Goal: Task Accomplishment & Management: Complete application form

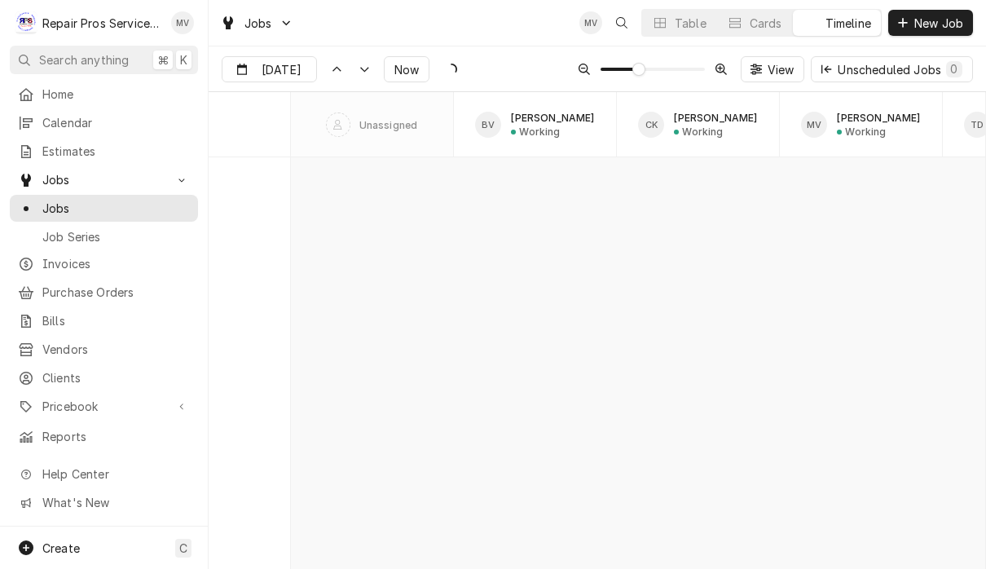
scroll to position [8786, 0]
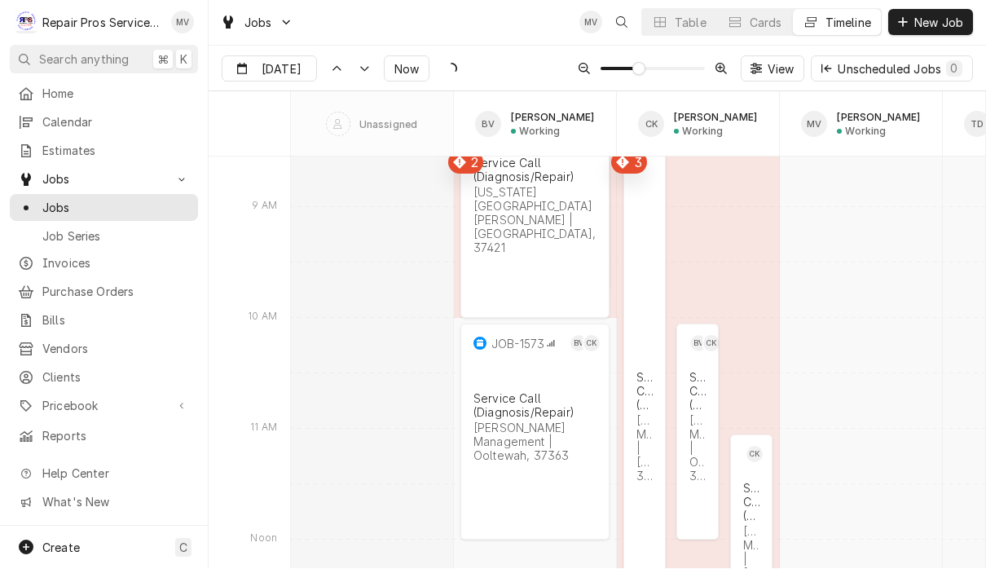
type input "Sep 19"
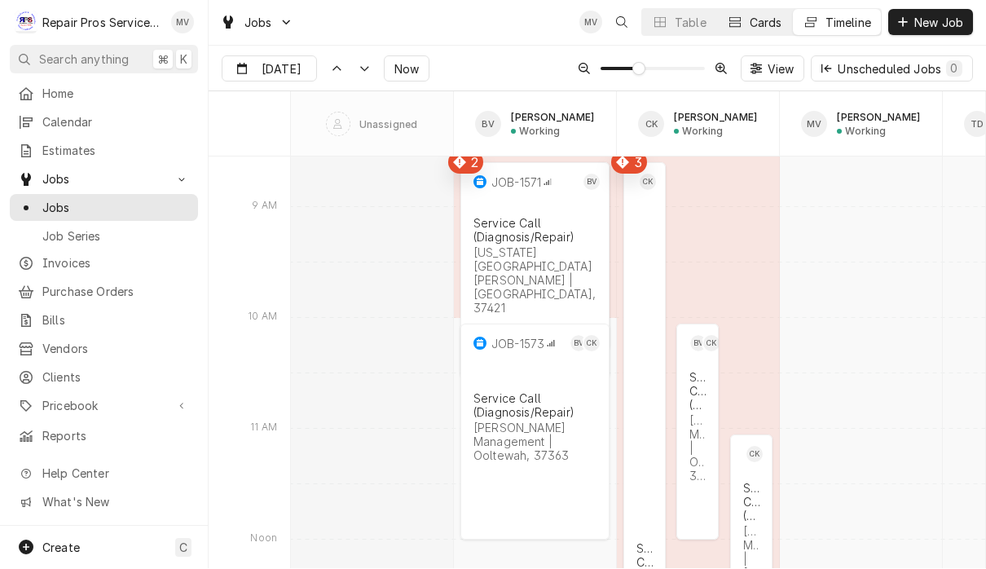
click at [762, 26] on div "Cards" at bounding box center [766, 23] width 33 height 17
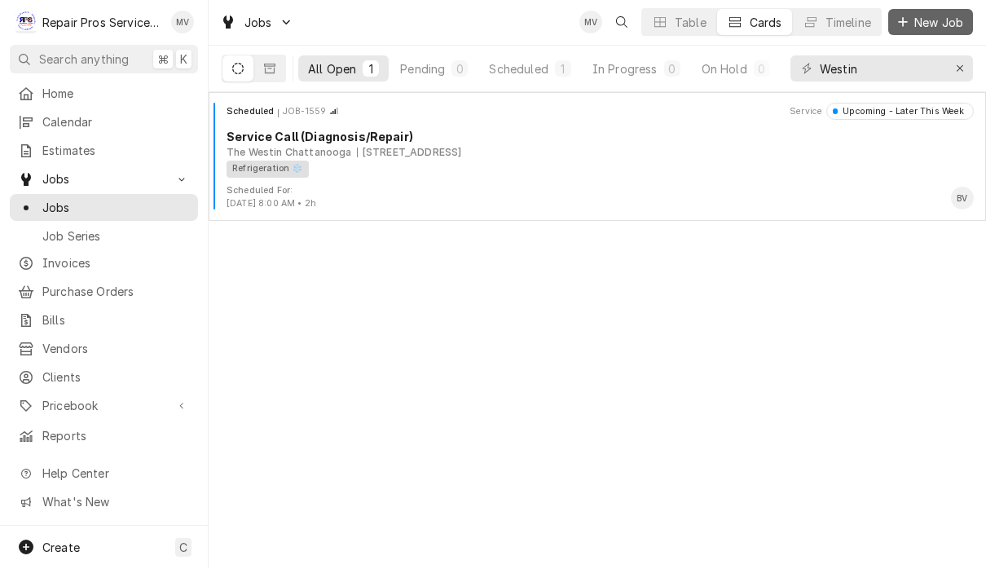
click at [948, 23] on span "New Job" at bounding box center [938, 23] width 55 height 17
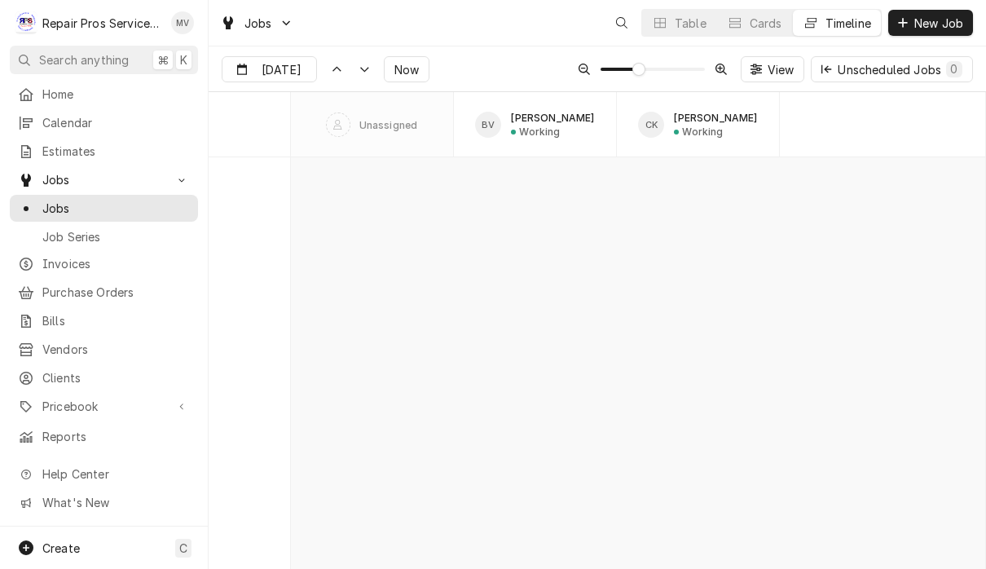
scroll to position [8786, 0]
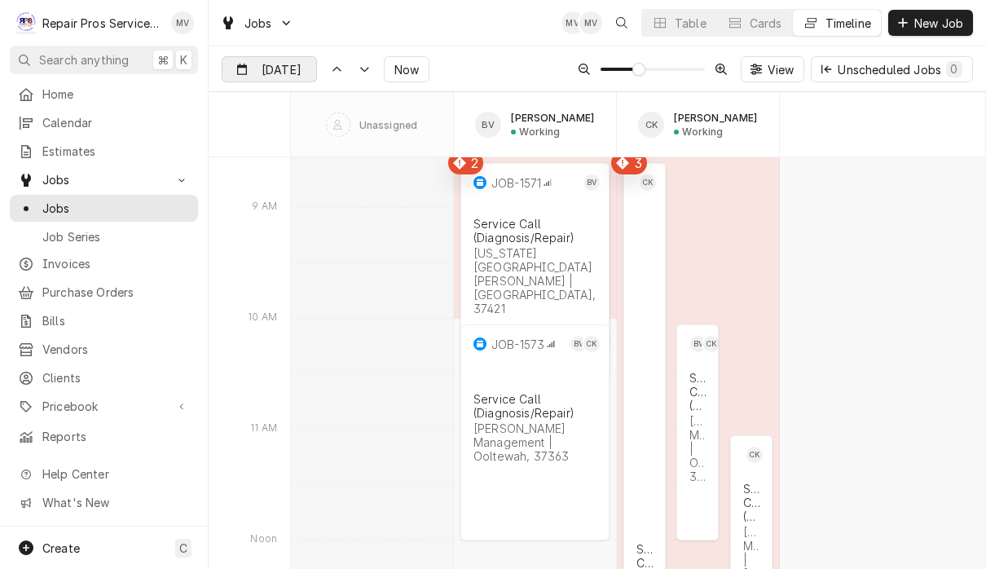
click at [293, 65] on div "Dynamic Content Wrapper" at bounding box center [304, 70] width 23 height 26
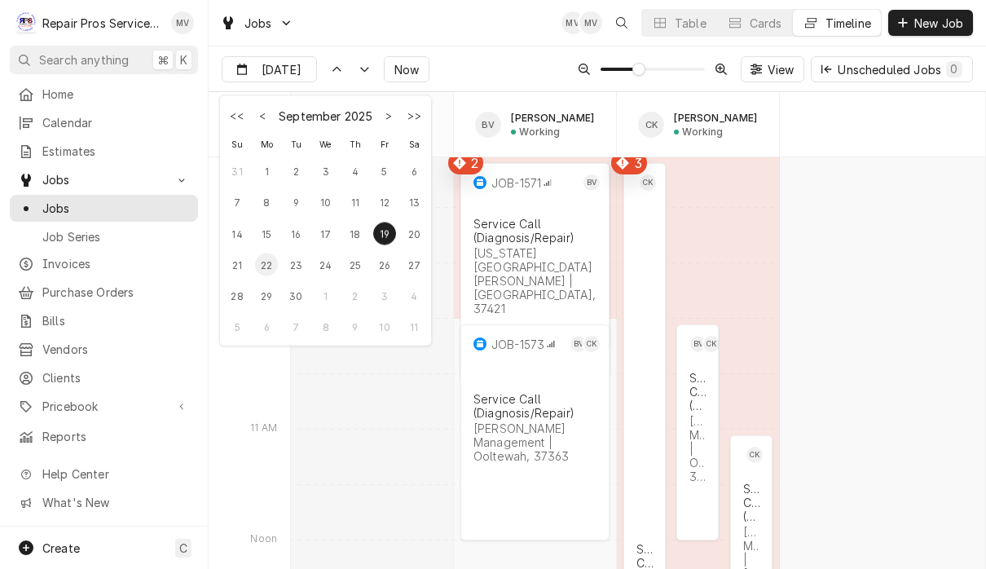
click at [270, 270] on div "22" at bounding box center [266, 264] width 23 height 23
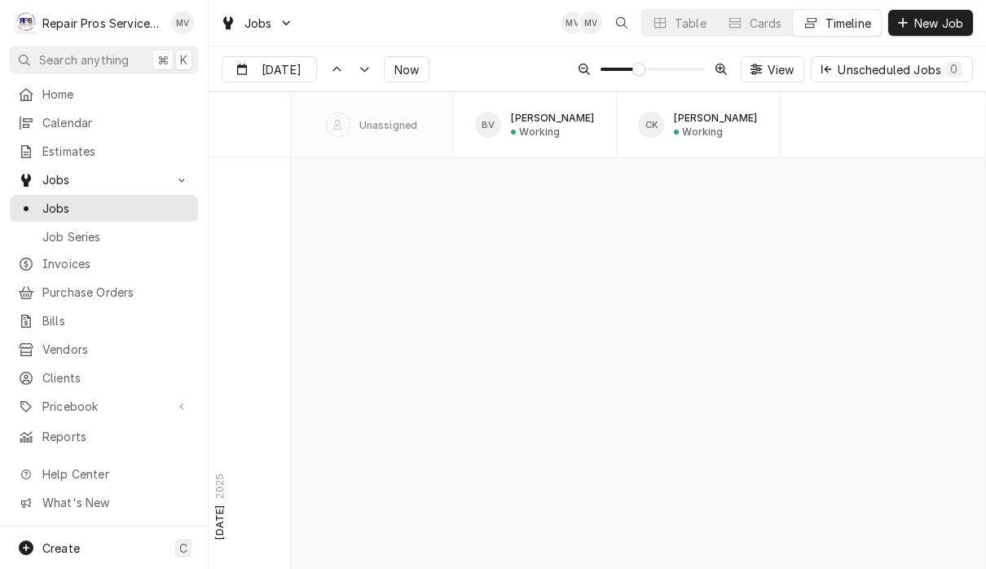
scroll to position [16511, 0]
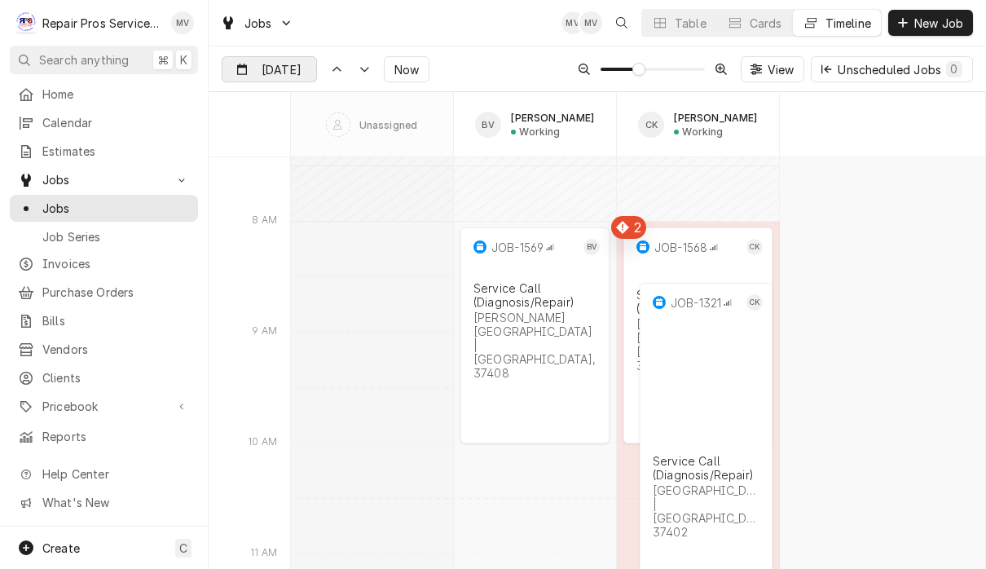
click at [302, 77] on div "Dynamic Content Wrapper" at bounding box center [304, 70] width 23 height 26
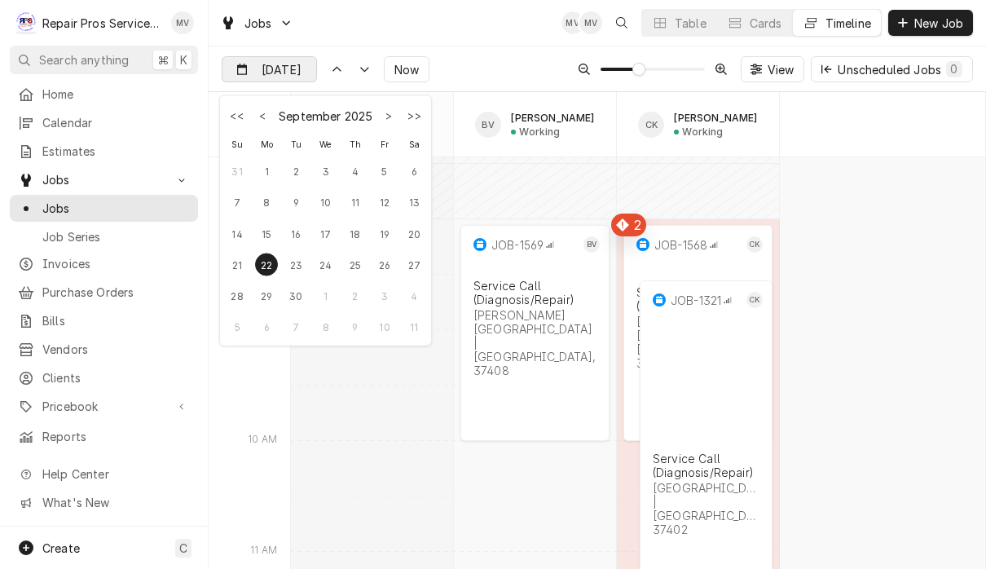
scroll to position [16643, 0]
click at [279, 254] on div "22" at bounding box center [266, 264] width 29 height 23
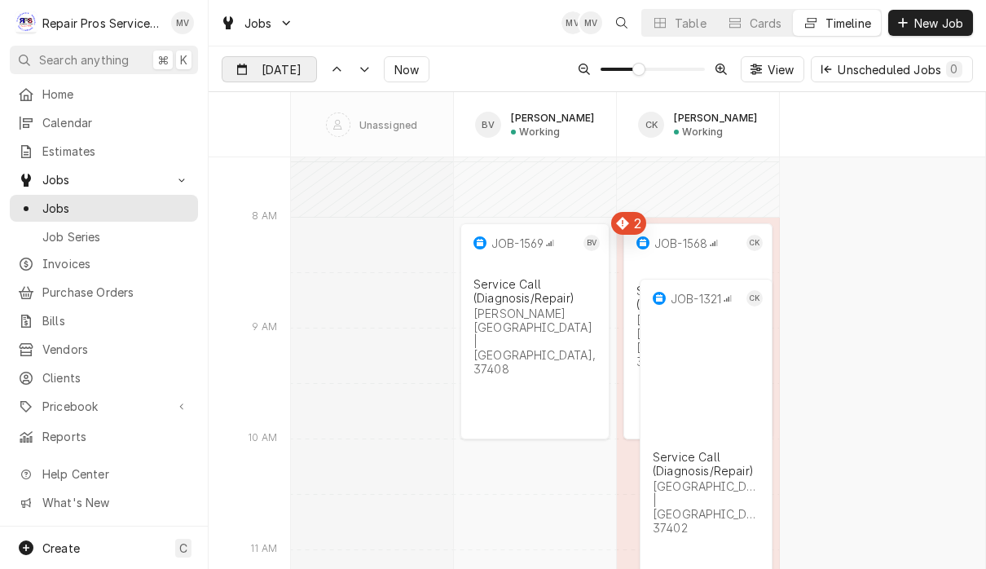
click at [288, 69] on input "Sep 22" at bounding box center [257, 73] width 71 height 32
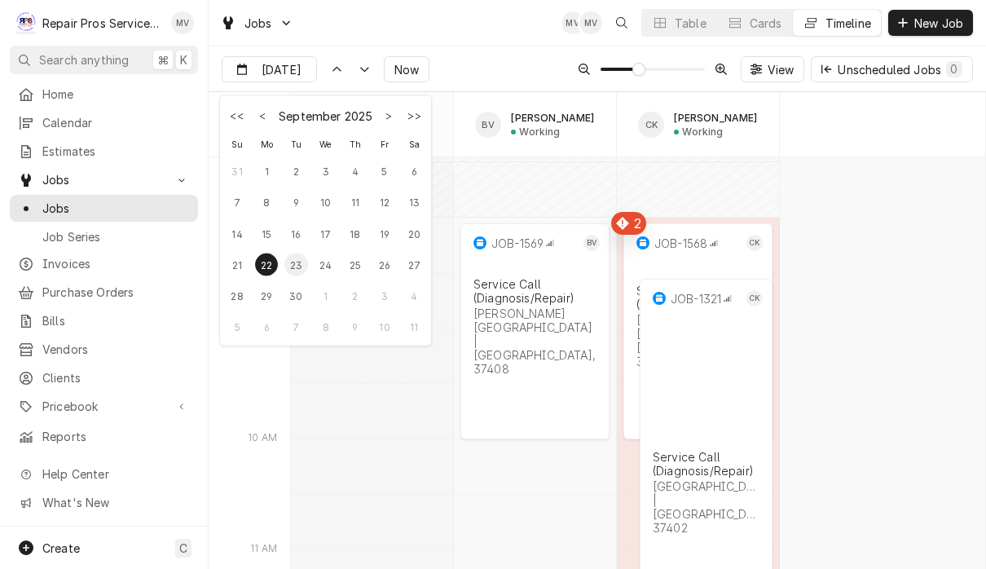
click at [300, 269] on div "23" at bounding box center [295, 264] width 23 height 23
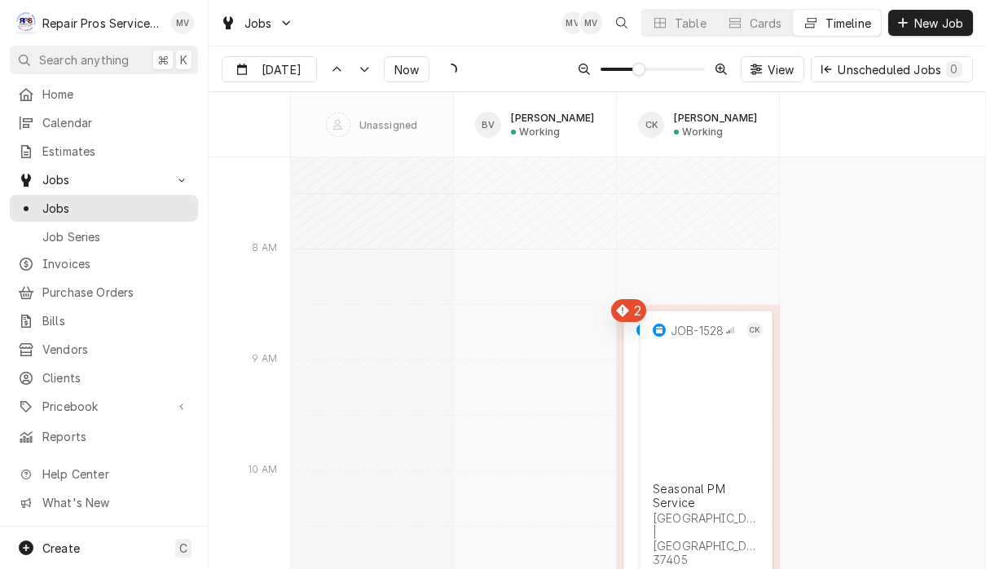
scroll to position [9077, 0]
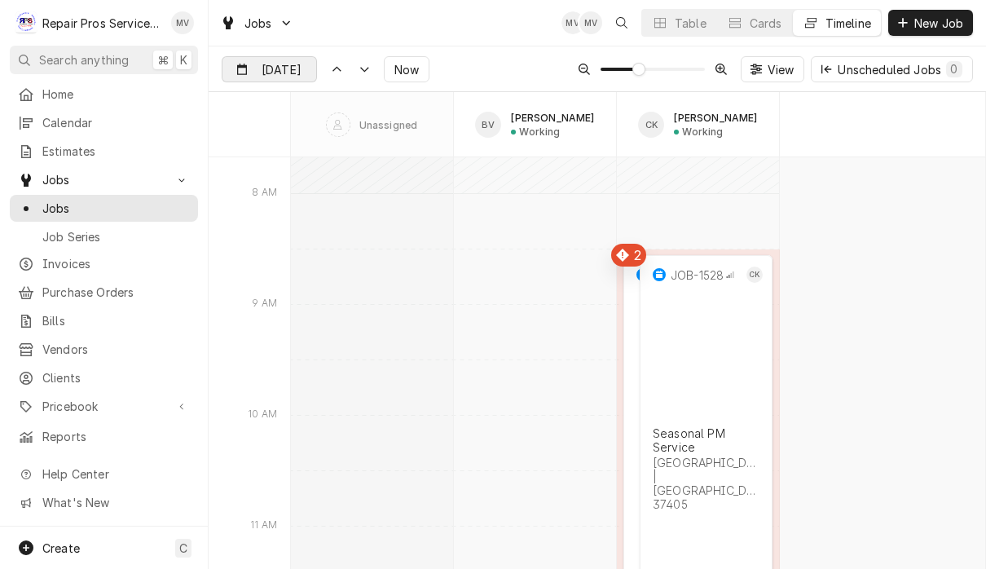
click at [285, 70] on input "Sep 23" at bounding box center [257, 73] width 71 height 32
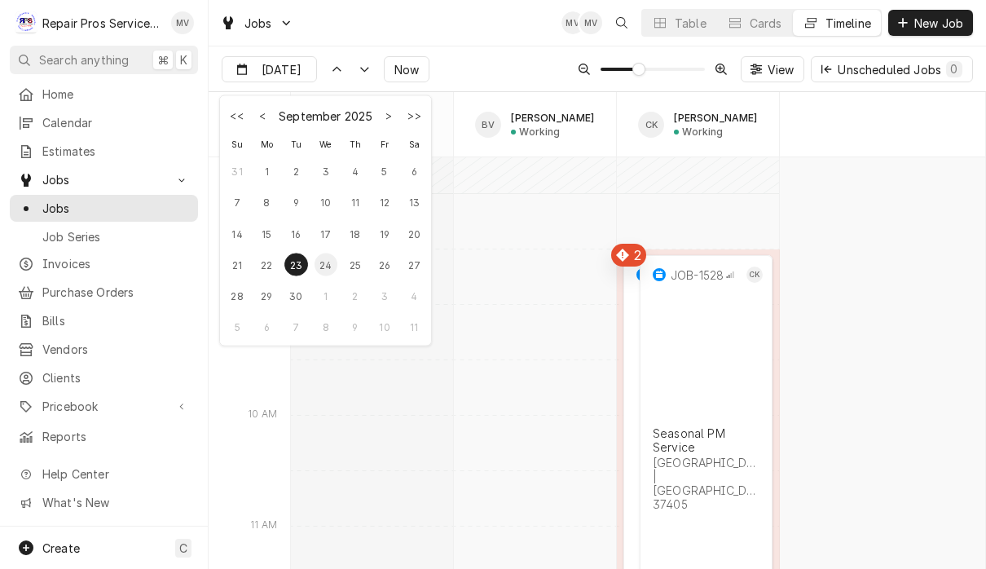
click at [324, 268] on div "24" at bounding box center [325, 264] width 23 height 23
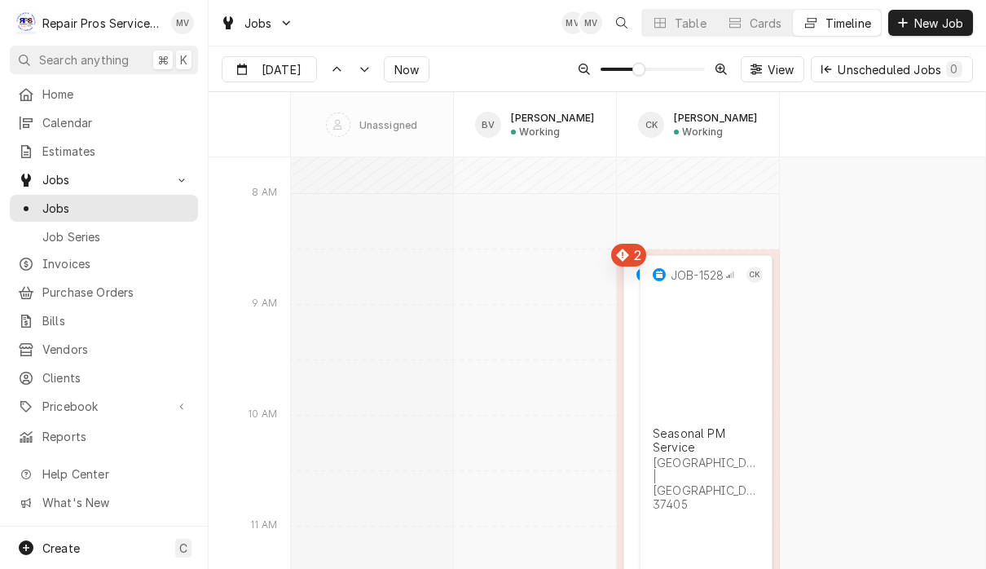
type input "Sep 24"
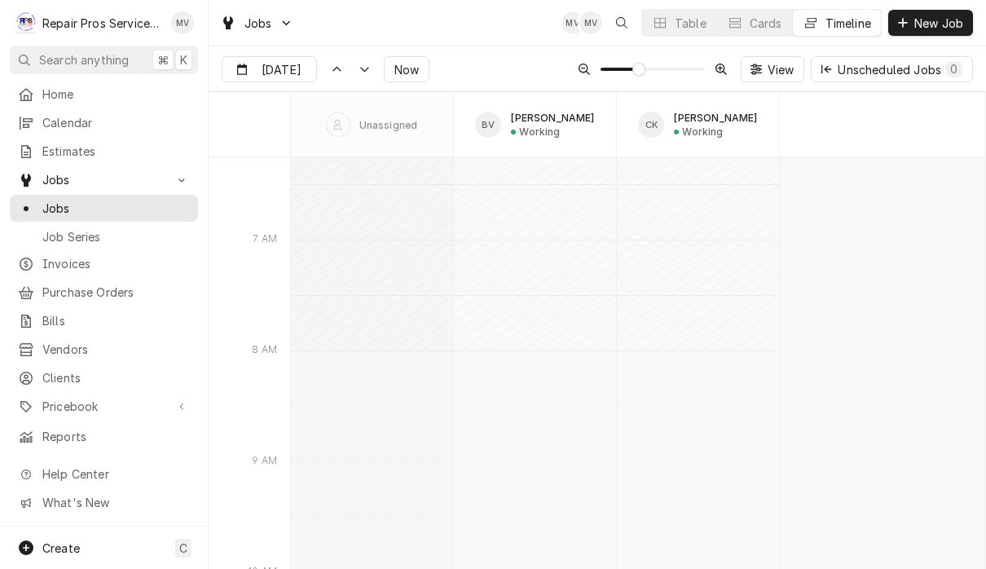
scroll to position [11576, 0]
click at [750, 27] on div "Cards" at bounding box center [766, 23] width 33 height 17
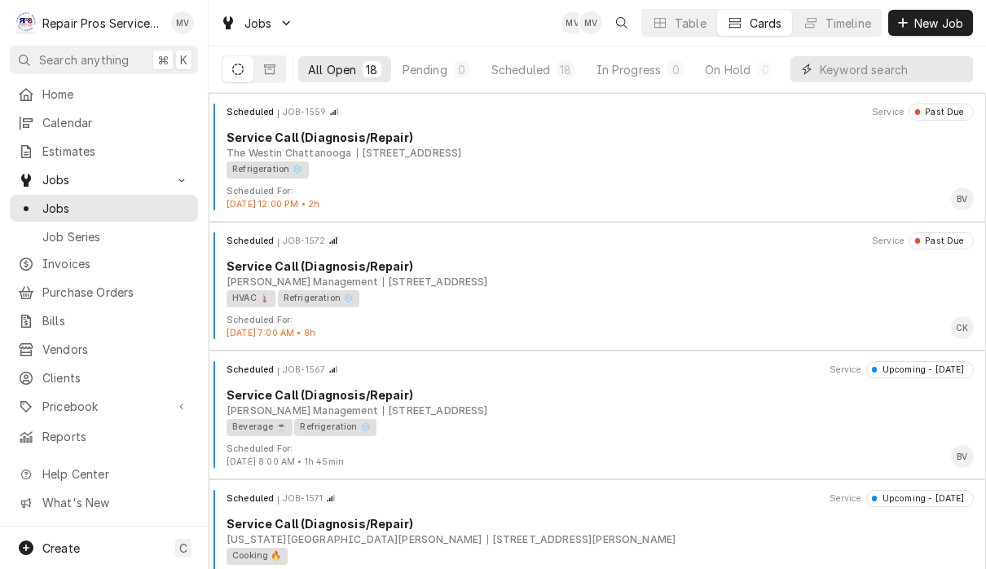
click at [895, 76] on input "Dynamic Content Wrapper" at bounding box center [892, 69] width 145 height 26
click at [895, 75] on input "Dynamic Content Wrapper" at bounding box center [892, 69] width 145 height 26
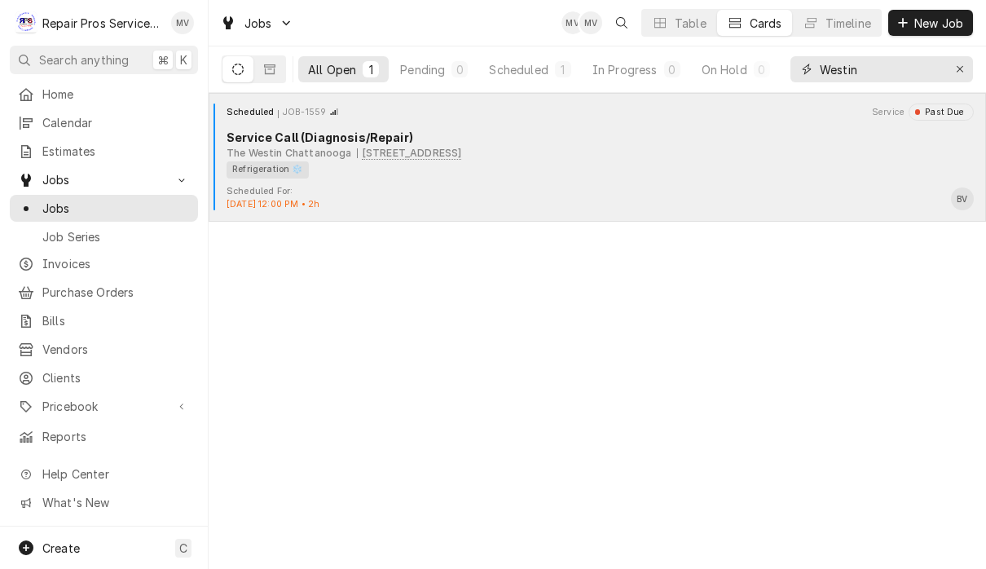
type input "Westin"
click at [721, 161] on div "Refrigeration ❄️" at bounding box center [594, 169] width 736 height 17
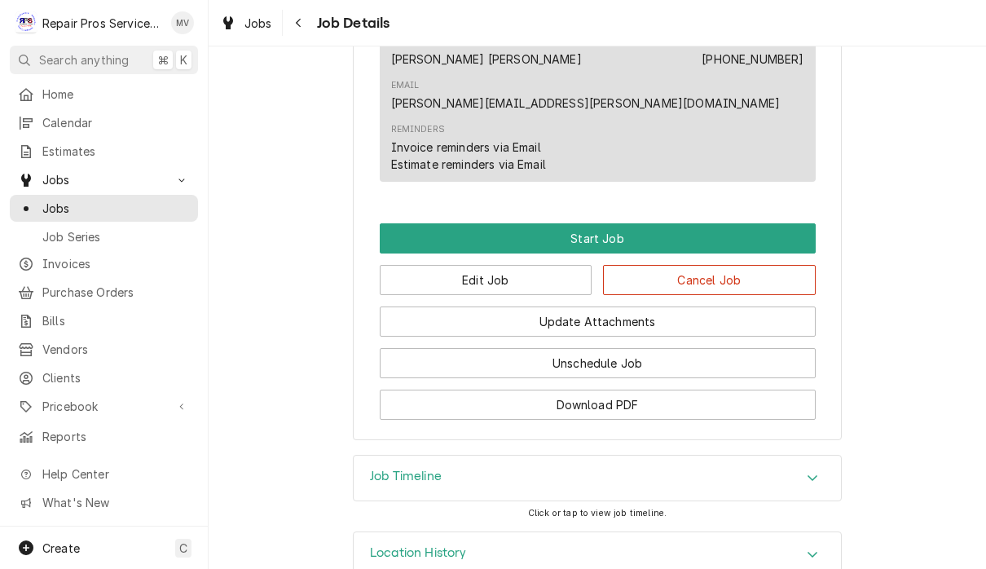
scroll to position [929, 0]
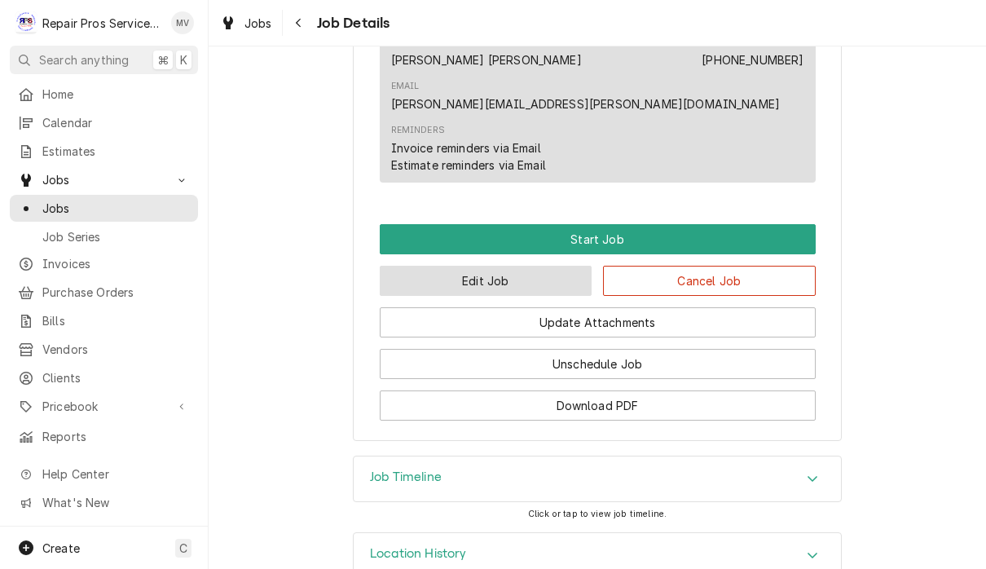
click at [541, 266] on button "Edit Job" at bounding box center [486, 281] width 213 height 30
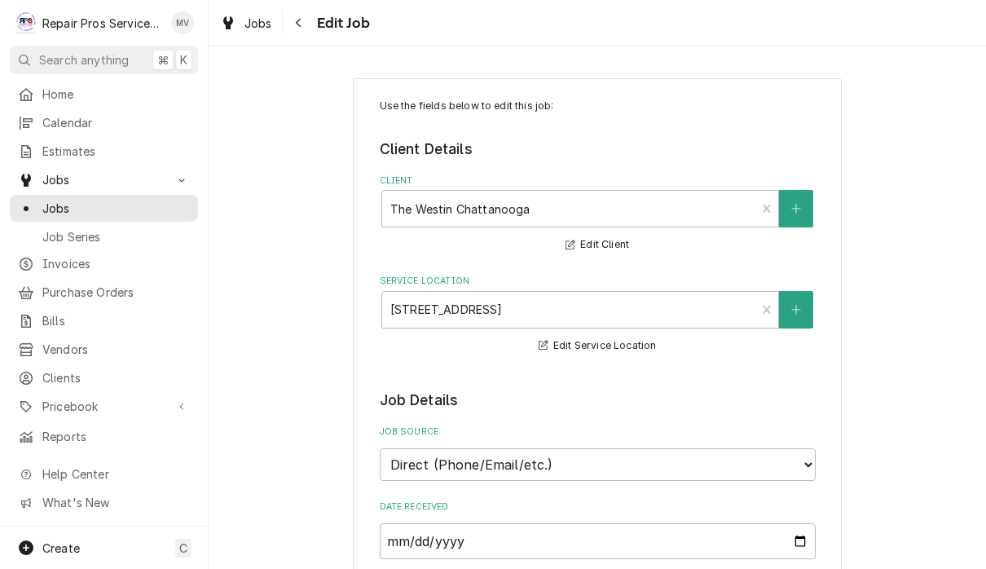
type textarea "x"
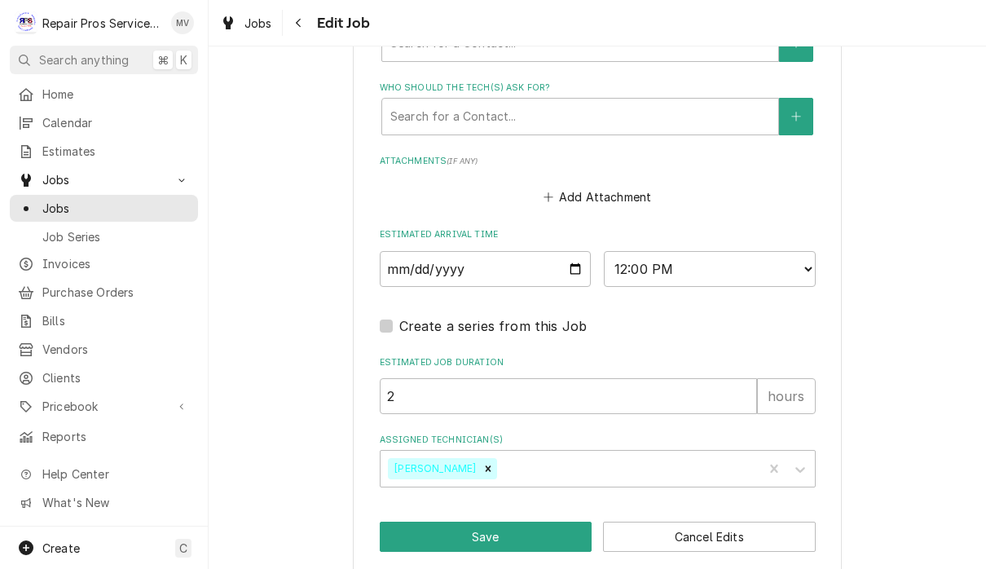
scroll to position [1191, 0]
click at [488, 252] on input "2025-09-18" at bounding box center [486, 270] width 212 height 36
type input "2025-09-24"
type textarea "x"
click at [692, 252] on select "AM / PM 6:00 AM 6:15 AM 6:30 AM 6:45 AM 7:00 AM 7:15 AM 7:30 AM 7:45 AM 8:00 AM…" at bounding box center [710, 270] width 212 height 36
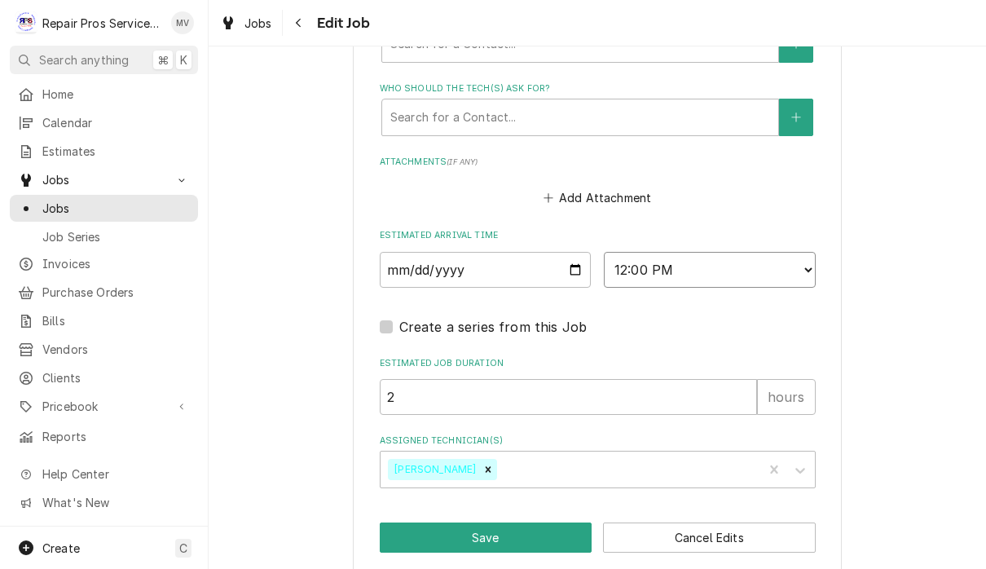
select select "08:00:00"
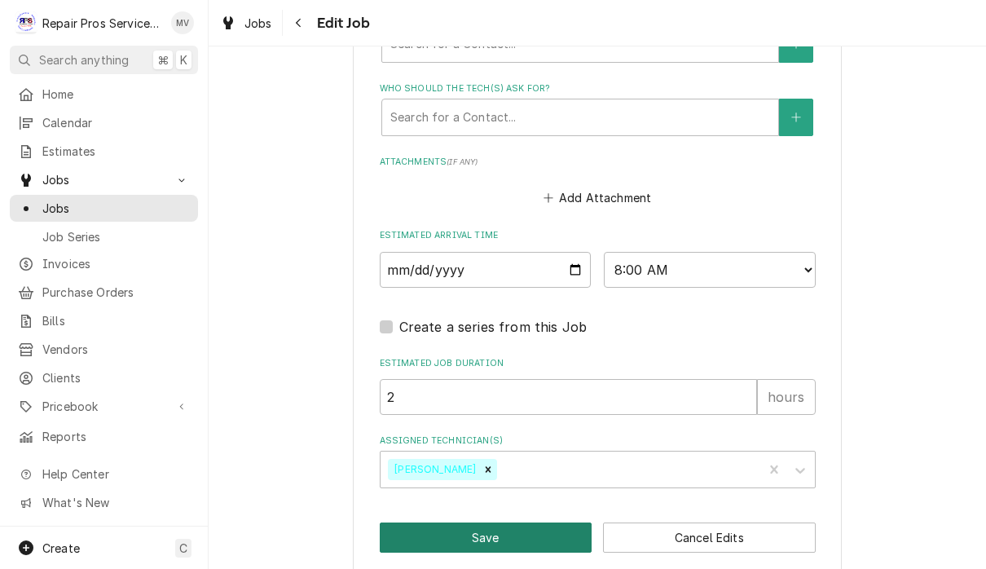
click at [535, 522] on button "Save" at bounding box center [486, 537] width 213 height 30
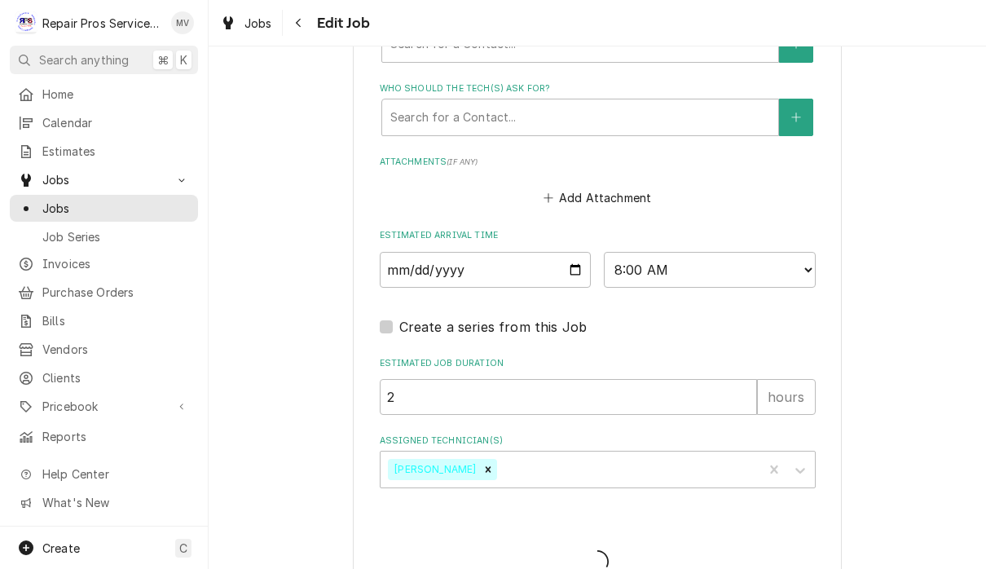
type textarea "x"
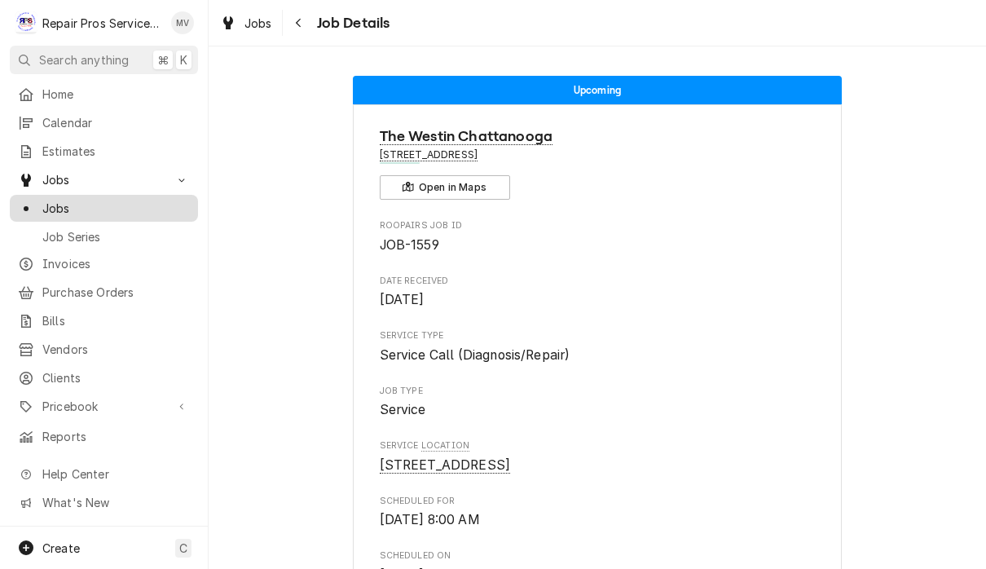
click at [90, 204] on span "Jobs" at bounding box center [115, 208] width 147 height 17
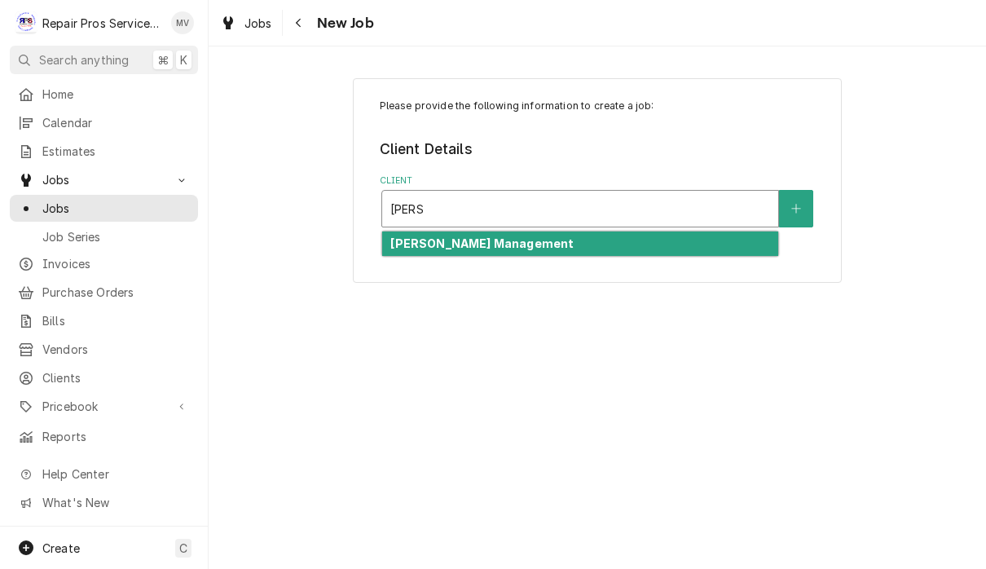
click at [597, 246] on div "[PERSON_NAME] Management" at bounding box center [580, 243] width 396 height 25
type input "smith"
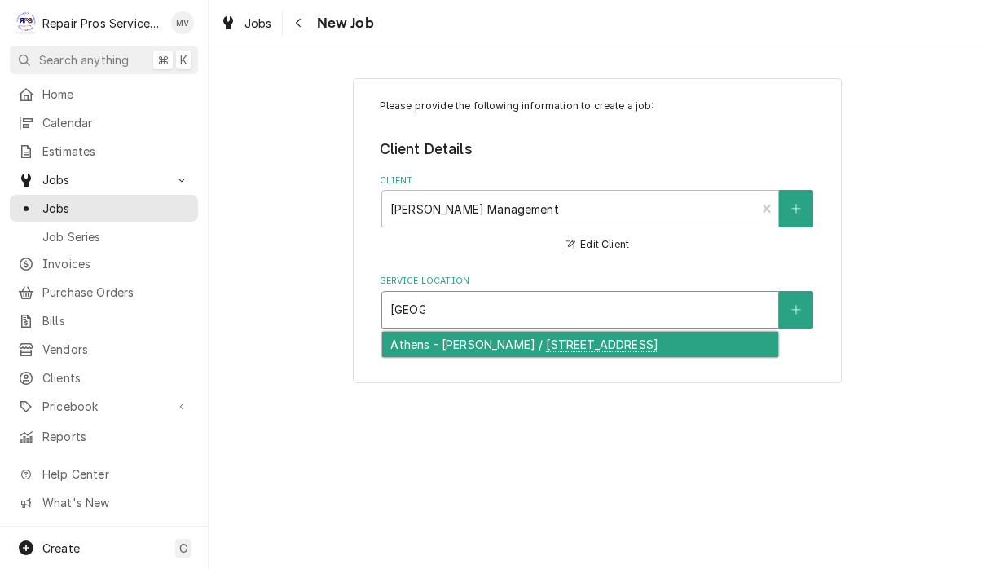
click at [590, 341] on div "Athens - McDonald's / 1403 Congress Pkwy S., Athens, TN 37303" at bounding box center [580, 344] width 396 height 25
type input "athen"
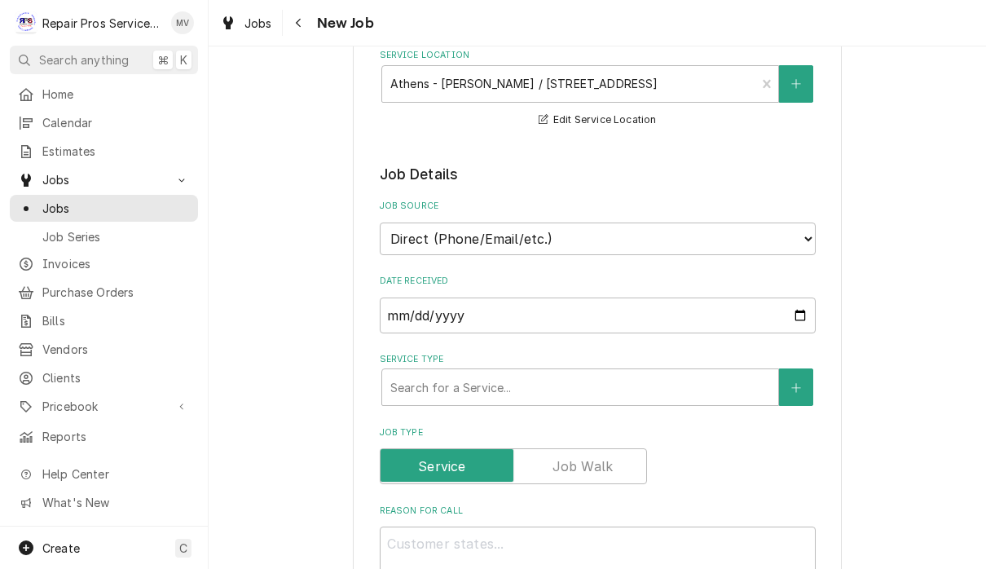
scroll to position [226, 0]
click at [648, 229] on select "Direct (Phone/Email/etc.) Other" at bounding box center [598, 238] width 436 height 33
select select "100"
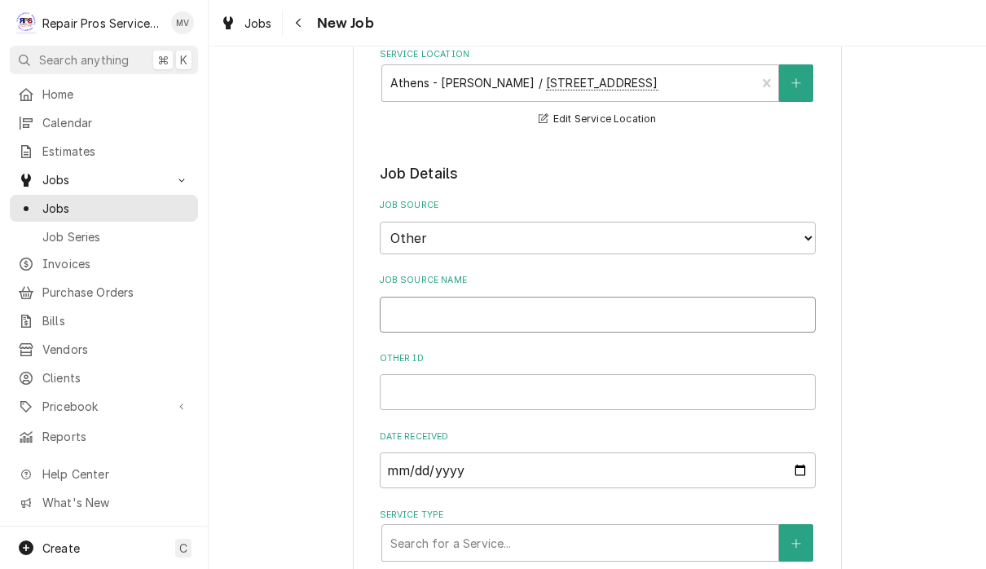
click at [556, 302] on input "Job Source Name" at bounding box center [598, 315] width 436 height 36
type textarea "x"
type input "C"
type textarea "x"
type input "Ca"
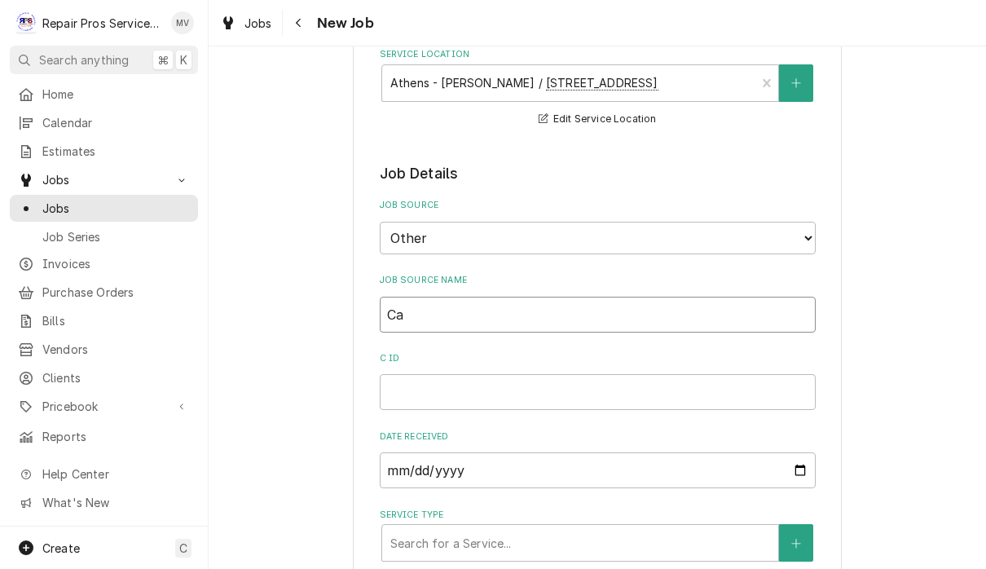
type textarea "x"
type input "Cas"
type textarea "x"
type input "Case"
type textarea "x"
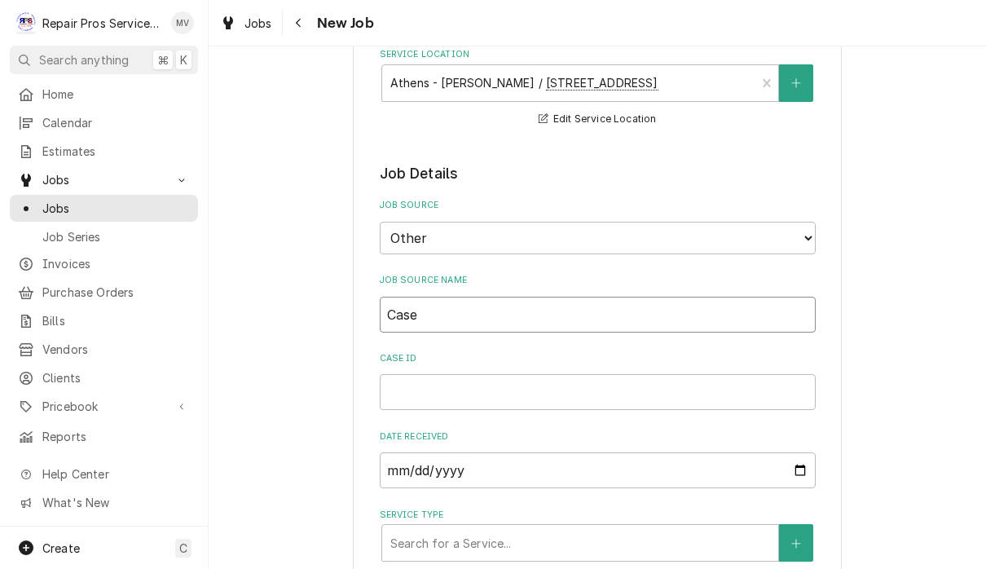
type input "Case"
type textarea "x"
type input "Case N"
type textarea "x"
type input "Case Nu"
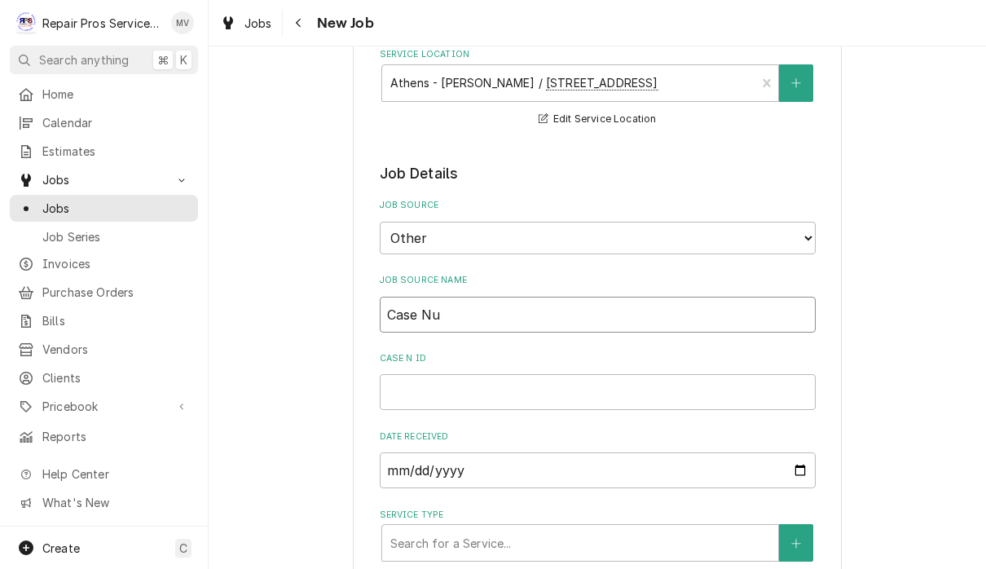
type textarea "x"
type input "Case Num"
type textarea "x"
type input "Case Numb"
type textarea "x"
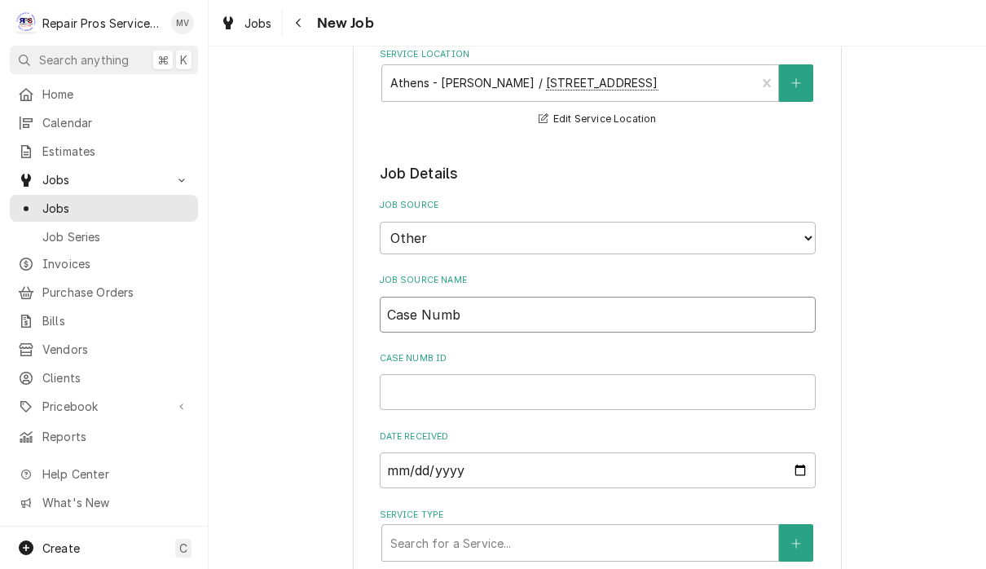
type input "Case Numbe"
type textarea "x"
type input "Case Number"
type textarea "x"
type input "Case Number"
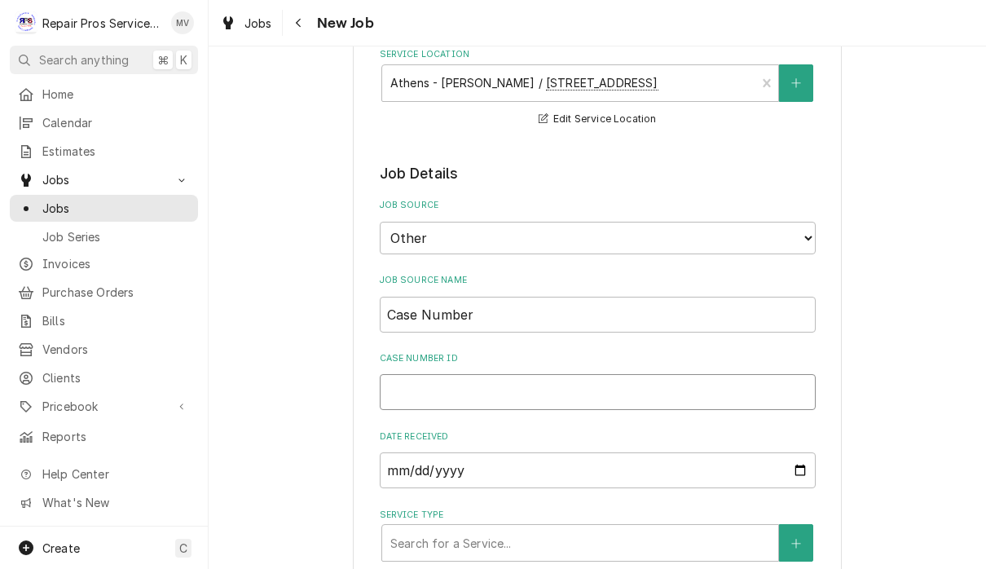
click at [512, 375] on input "Case Number ID" at bounding box center [598, 392] width 436 height 36
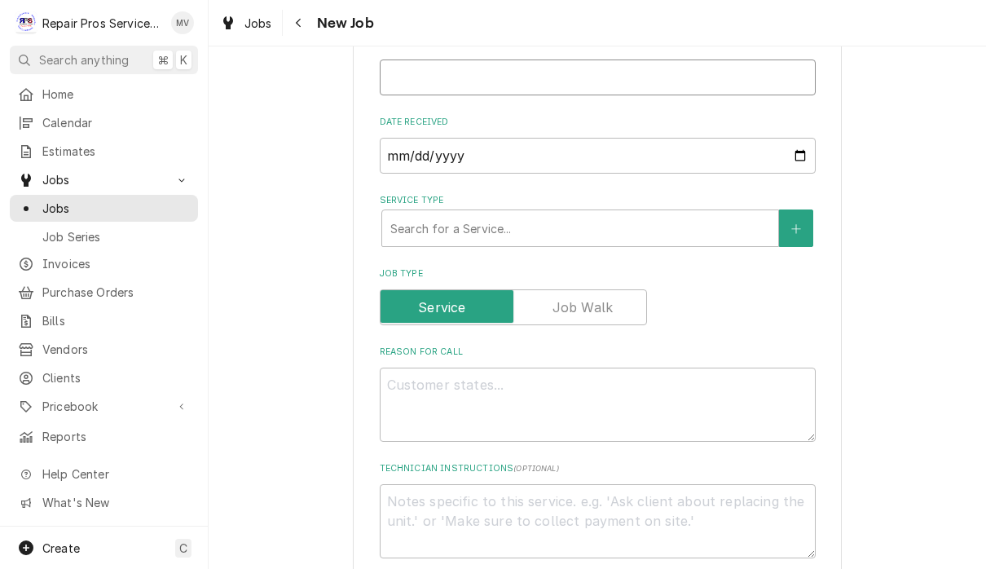
scroll to position [572, 0]
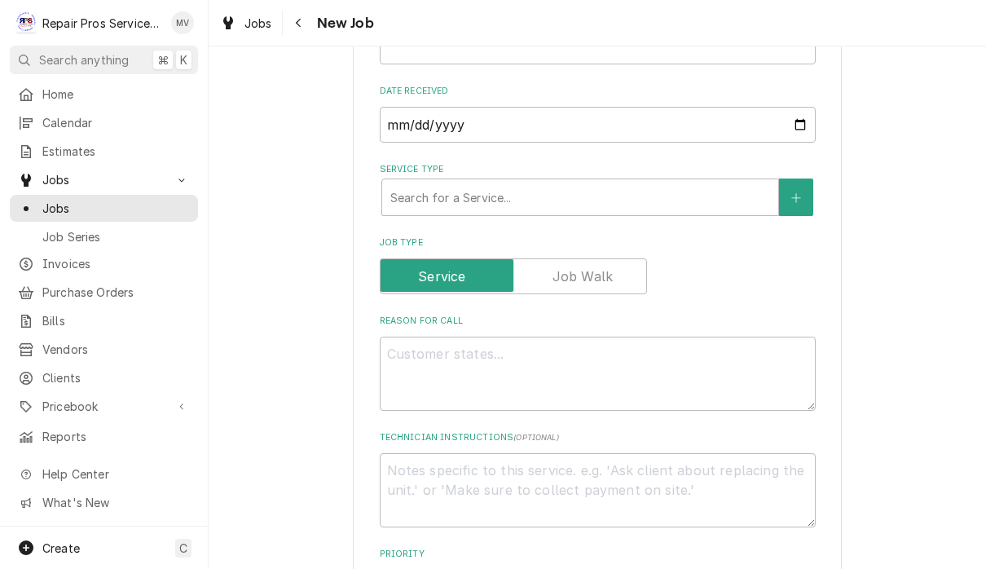
click at [573, 367] on textarea "Reason For Call" at bounding box center [598, 373] width 436 height 74
type textarea "x"
type textarea "r"
type textarea "x"
type textarea "re"
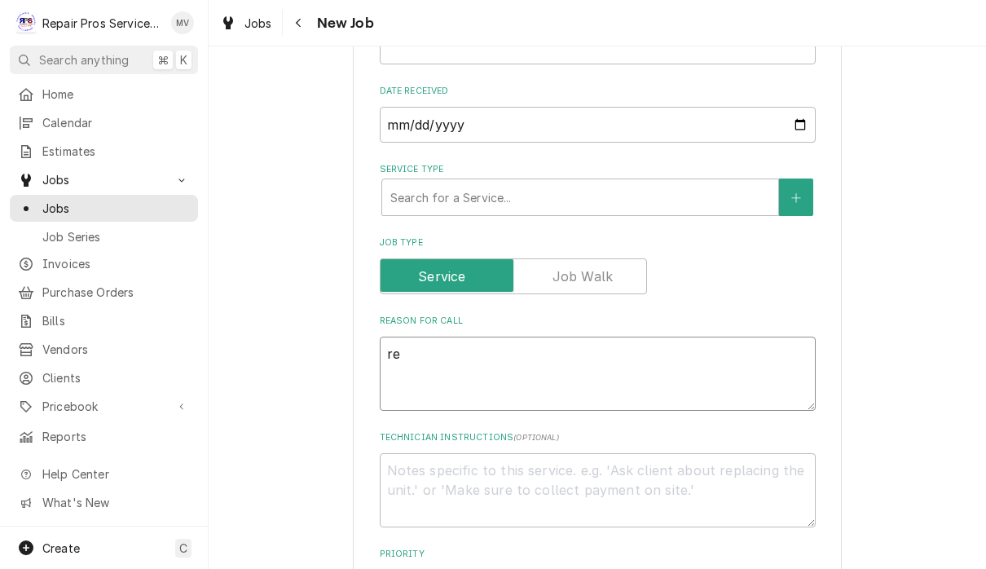
type textarea "x"
type textarea "rep"
type textarea "x"
type textarea "repl"
type textarea "x"
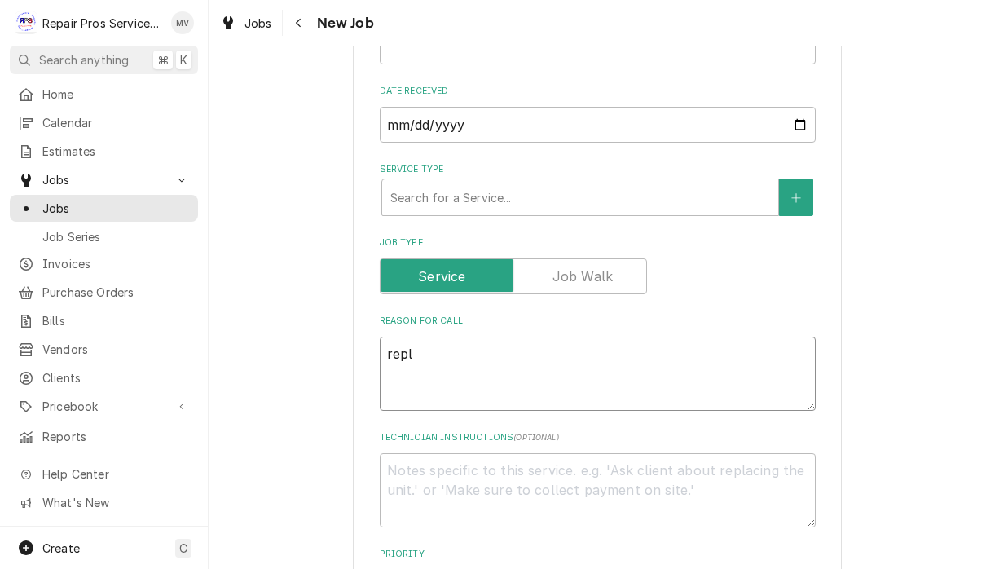
type textarea "repla"
type textarea "x"
type textarea "replac"
type textarea "x"
type textarea "replaci"
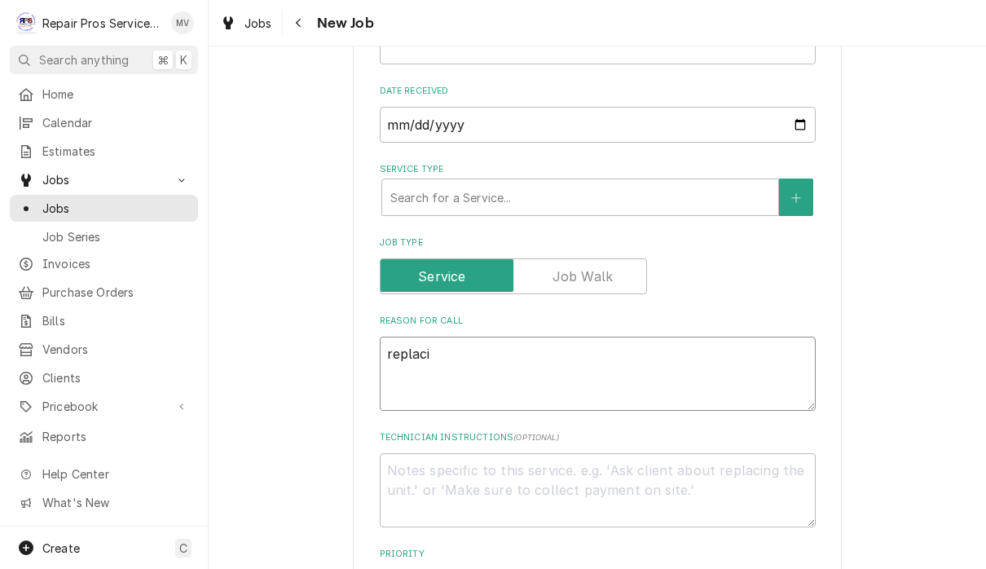
type textarea "x"
type textarea "replacin"
type textarea "x"
type textarea "replacing"
type textarea "x"
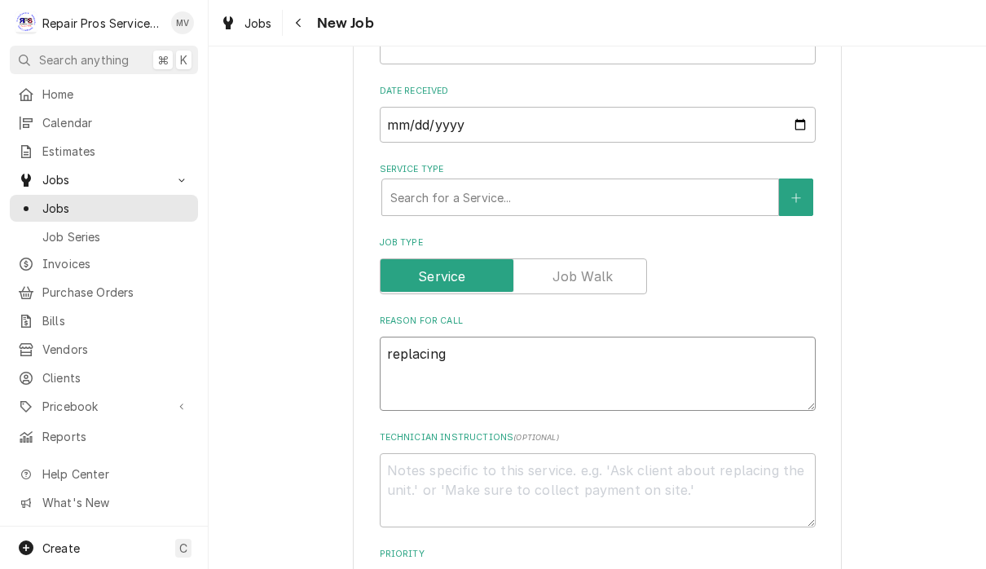
type textarea "replacing"
type textarea "x"
type textarea "replacing s"
type textarea "x"
type textarea "replacing so"
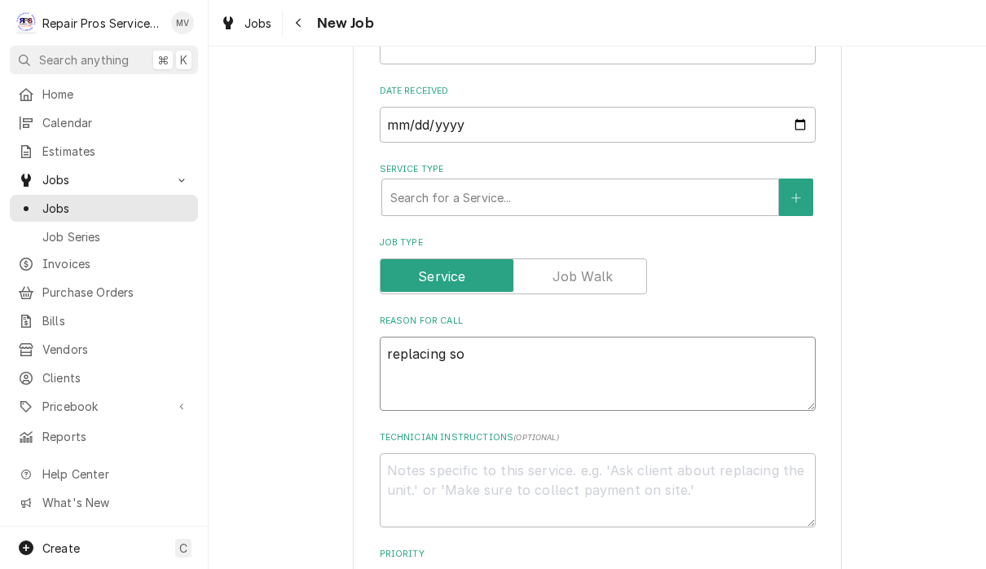
type textarea "x"
type textarea "replacing sol"
type textarea "x"
type textarea "replacing sole"
type textarea "x"
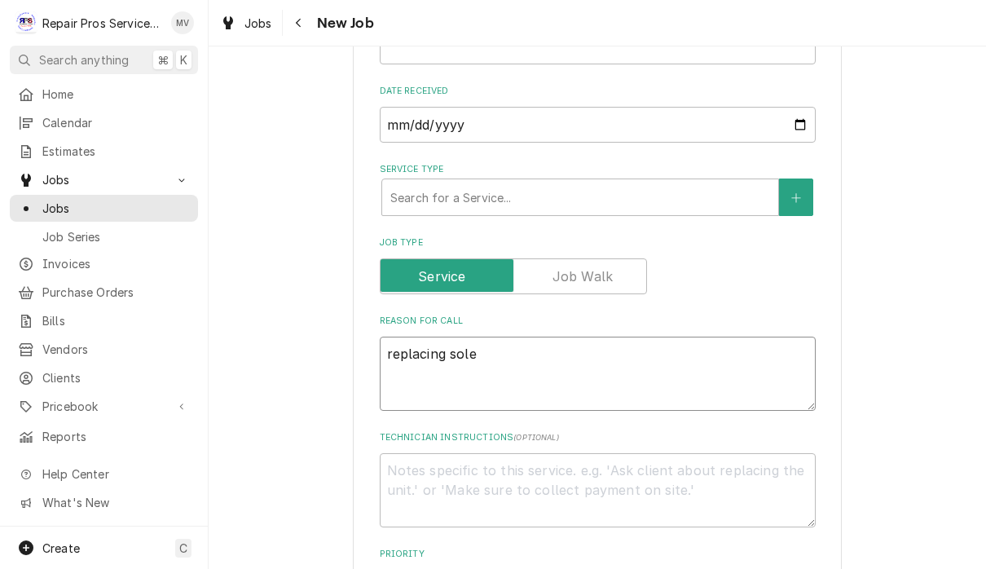
type textarea "replacing solen"
type textarea "x"
type textarea "replacing soleno"
type textarea "x"
type textarea "replacing solenoi"
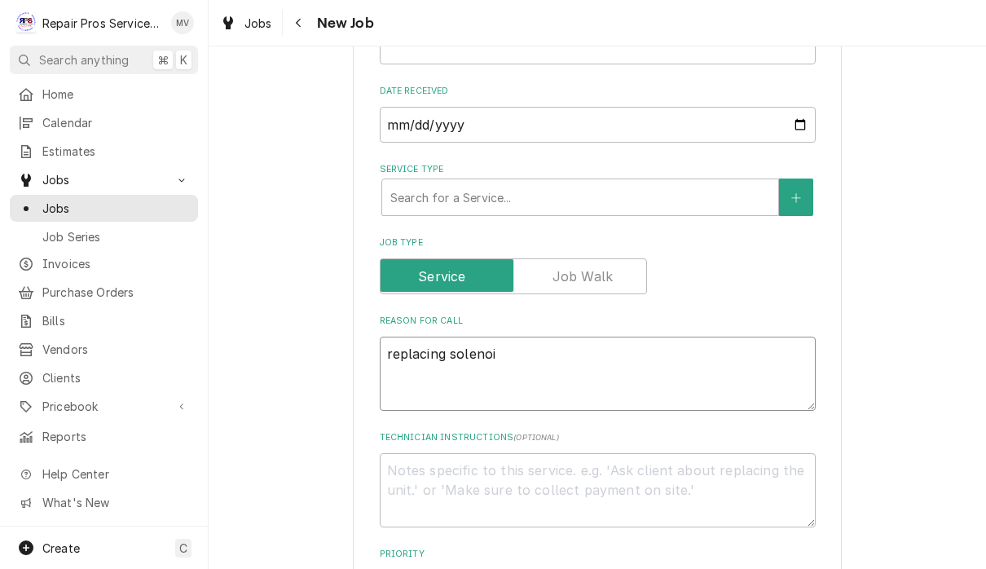
type textarea "x"
type textarea "replacing solenoid"
type textarea "x"
type textarea "replacing solenoid"
type textarea "x"
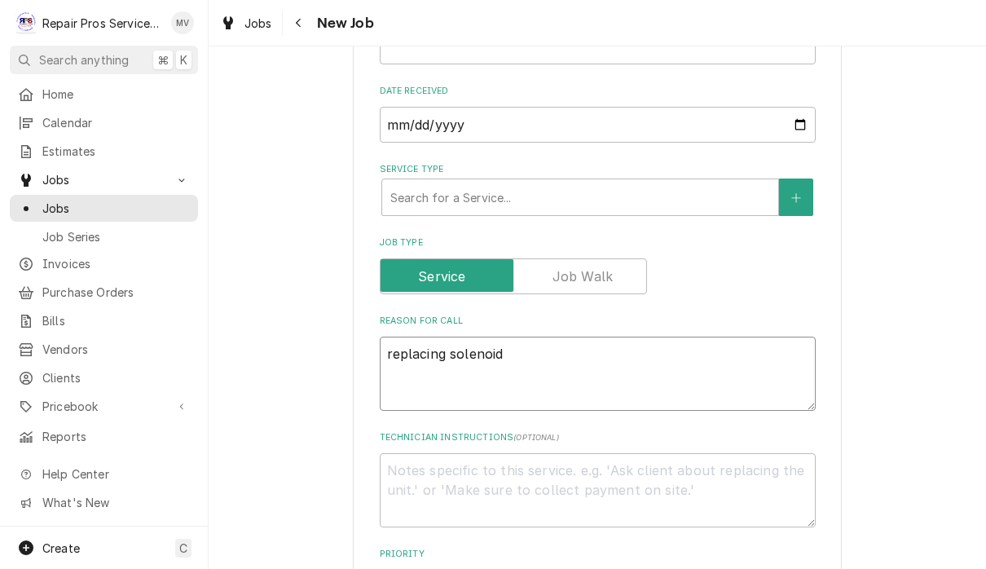
type textarea "replacing solenoid v"
type textarea "x"
type textarea "replacing solenoid va"
type textarea "x"
type textarea "replacing solenoid vale"
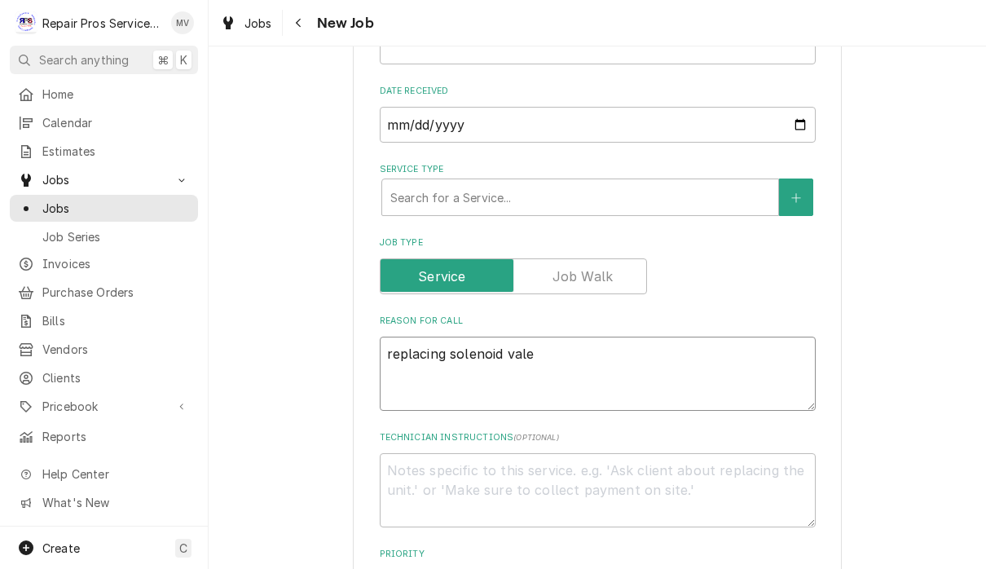
type textarea "x"
type textarea "replacing solenoid val"
type textarea "x"
type textarea "replacing solenoid valv"
type textarea "x"
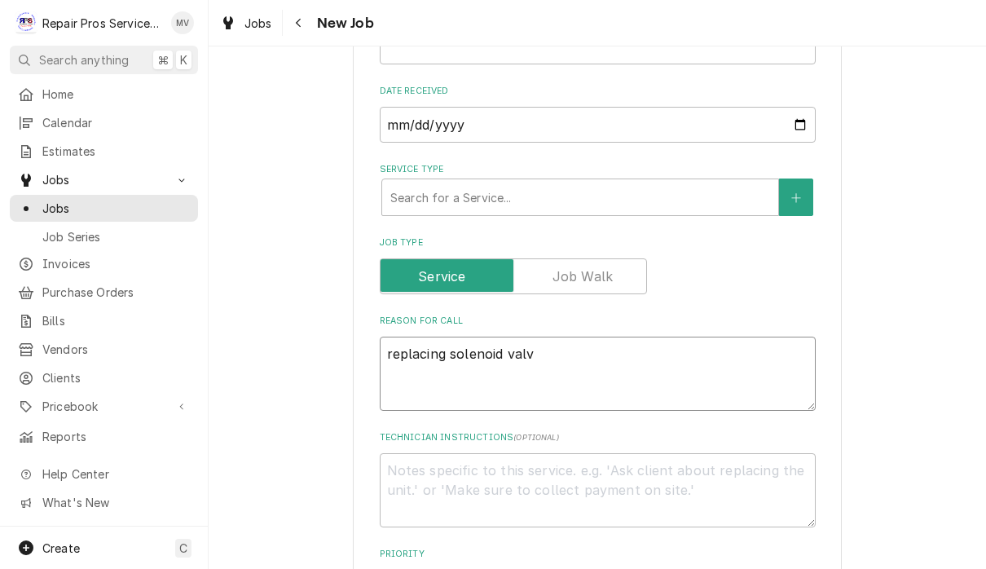
type textarea "replacing solenoid valve"
type textarea "x"
type textarea "replacing solenoid valvel"
type textarea "x"
type textarea "replacing solenoid valve"
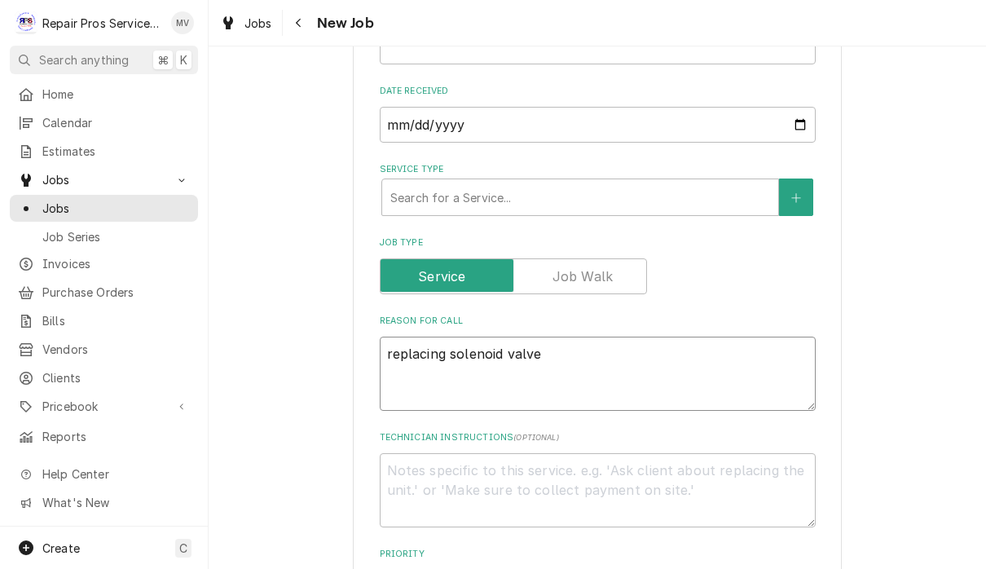
type textarea "x"
type textarea "replacing solenoid valves"
type textarea "x"
type textarea "replacing solenoid valves"
type textarea "x"
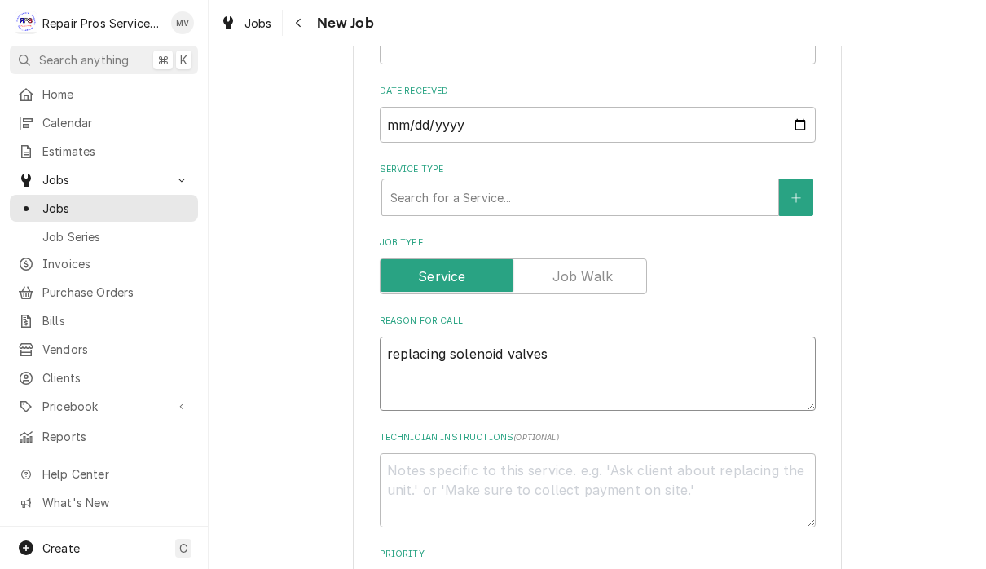
type textarea "replacing solenoid valves i"
type textarea "x"
type textarea "replacing solenoid valves in"
type textarea "x"
type textarea "replacing solenoid valves in w"
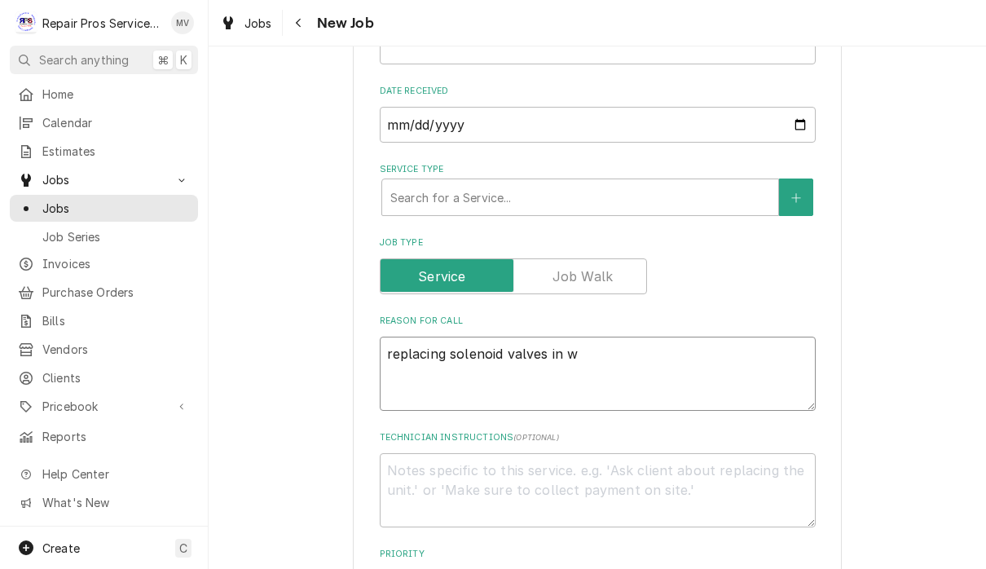
type textarea "x"
type textarea "replacing solenoid valves in wa"
type textarea "x"
type textarea "replacing solenoid valves in wal"
type textarea "x"
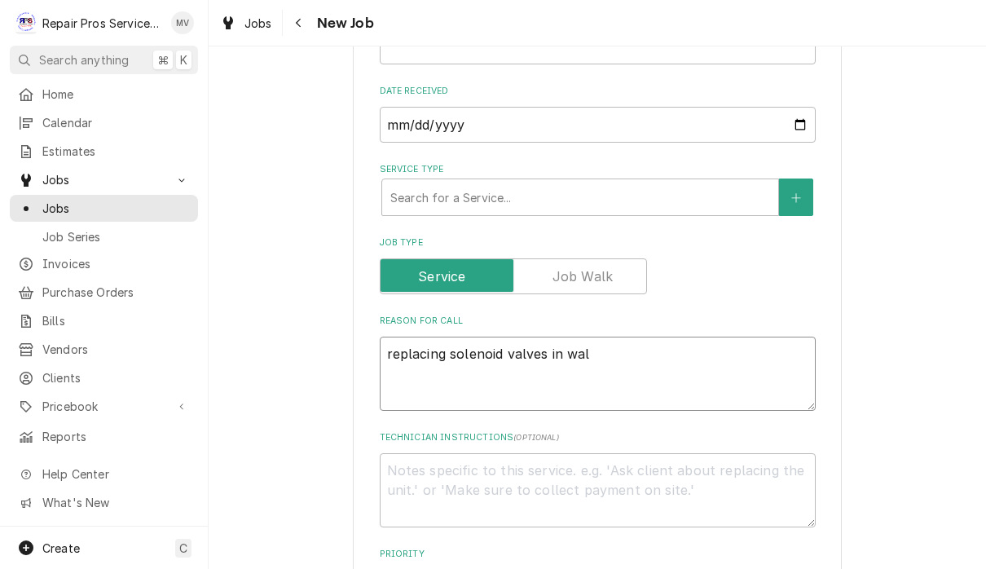
type textarea "replacing solenoid valves in walk"
type textarea "x"
type textarea "replacing solenoid valves in walk"
type textarea "x"
type textarea "replacing solenoid valves in walk i"
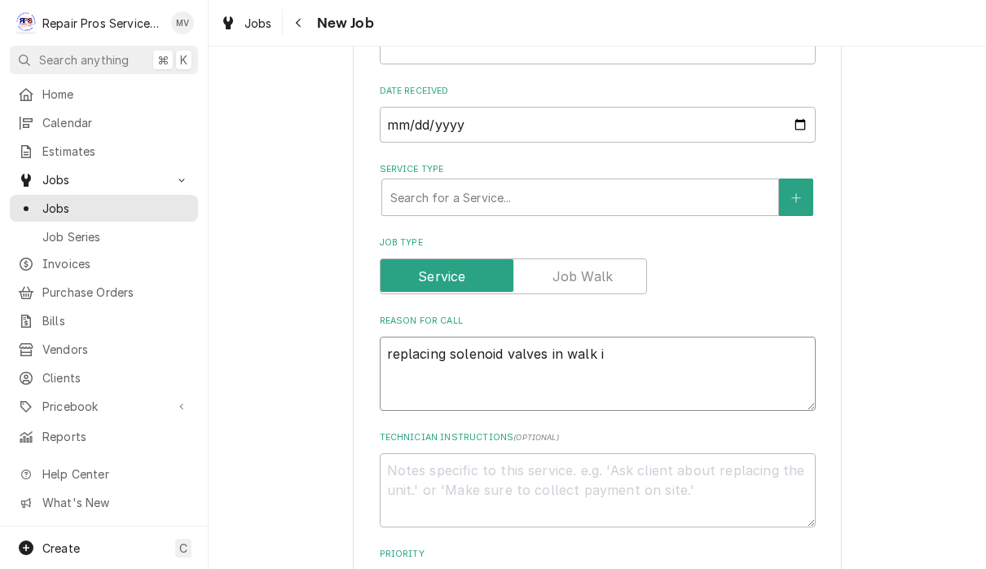
type textarea "x"
type textarea "replacing solenoid valves in walk in"
type textarea "x"
type textarea "replacing solenoid valves in walk in"
type textarea "x"
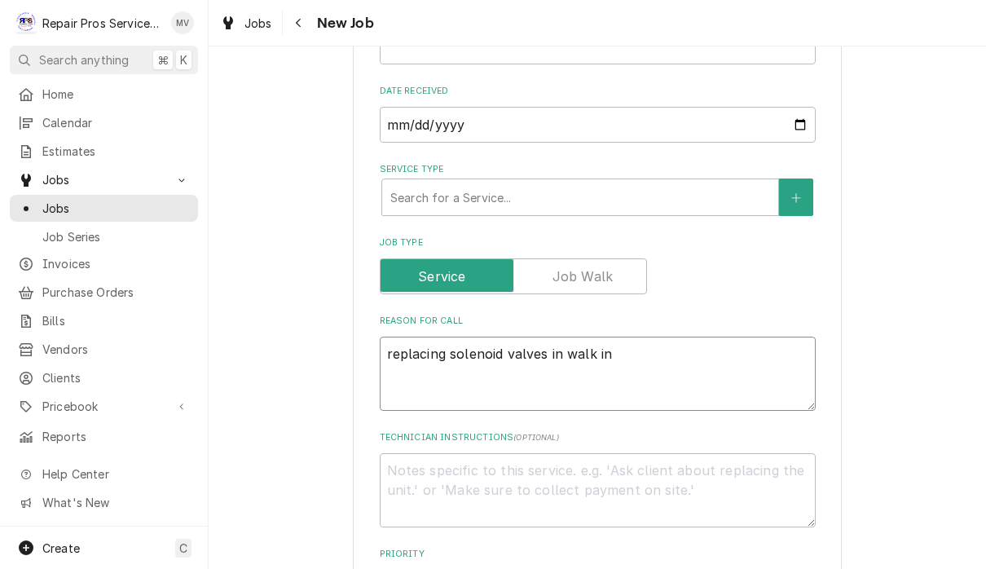
type textarea "replacing solenoid valves in walk in f"
type textarea "x"
type textarea "replacing solenoid valves in walk in fr"
type textarea "x"
type textarea "replacing solenoid valves in walk in fre"
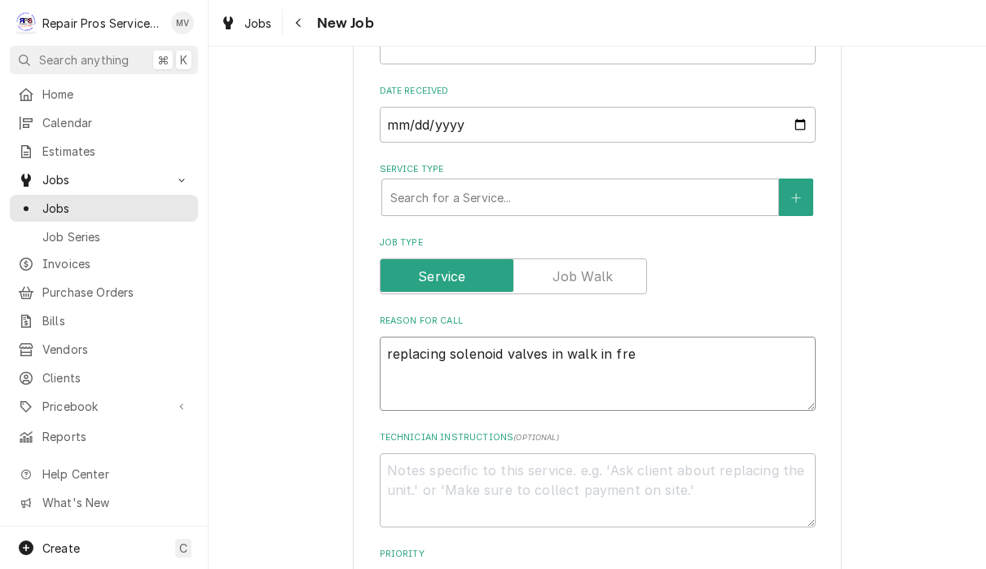
type textarea "x"
type textarea "replacing solenoid valves in walk in free"
type textarea "x"
type textarea "replacing solenoid valves in walk in freez"
type textarea "x"
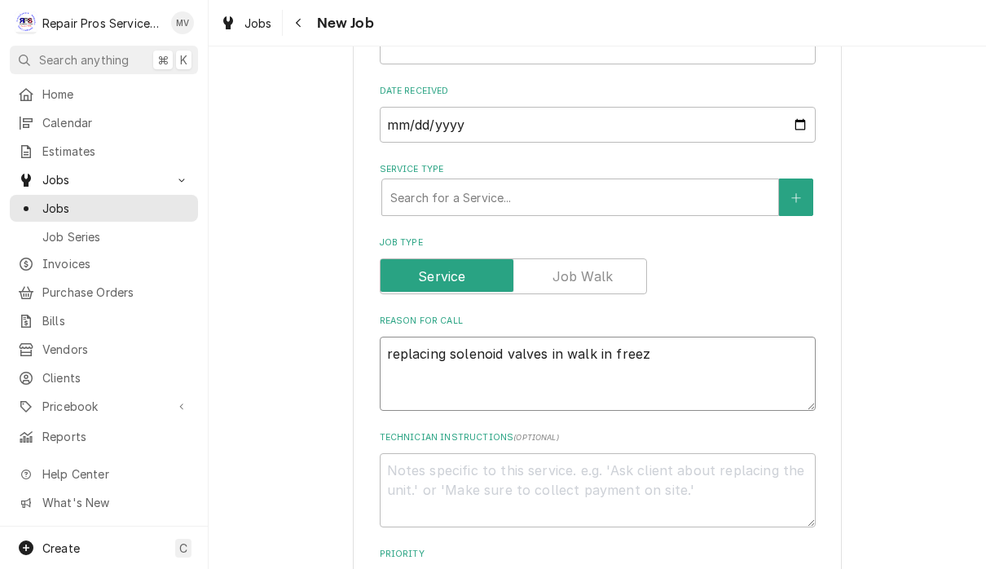
type textarea "replacing solenoid valves in walk in freeze"
type textarea "x"
type textarea "replacing solenoid valves in walk in freezer"
type textarea "x"
type textarea "replacing solenoid valves in walk in freezer"
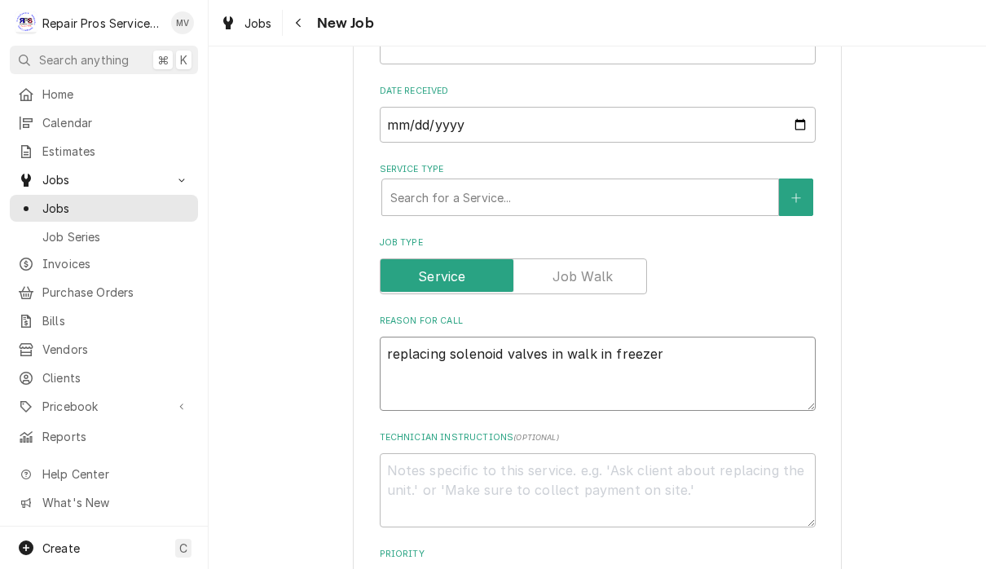
type textarea "x"
type textarea "replacing solenoid valves in walk in freezer a"
type textarea "x"
type textarea "replacing solenoid valves in walk in freezer an"
type textarea "x"
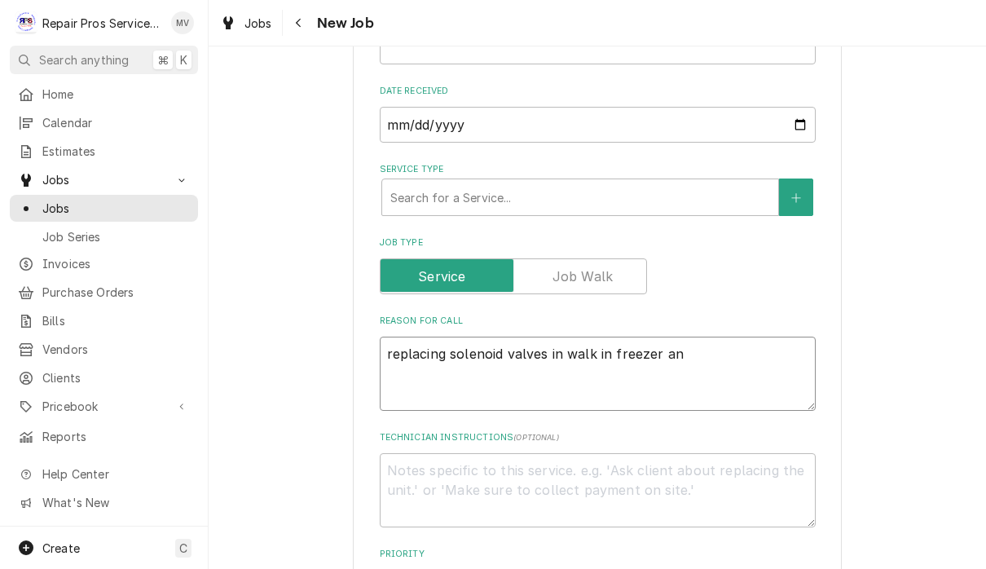
type textarea "replacing solenoid valves in walk in freezer and"
type textarea "x"
type textarea "replacing solenoid valves in walk in freezer and"
type textarea "x"
type textarea "replacing solenoid valves in walk in freezer and w"
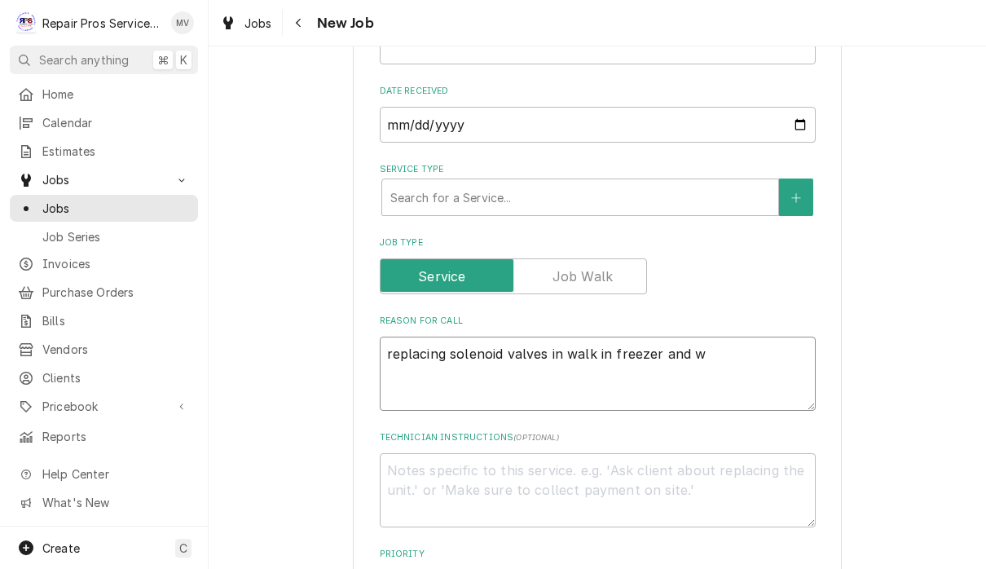
type textarea "x"
type textarea "replacing solenoid valves in walk in freezer and wa"
type textarea "x"
type textarea "replacing solenoid valves in walk in freezer and wal"
type textarea "x"
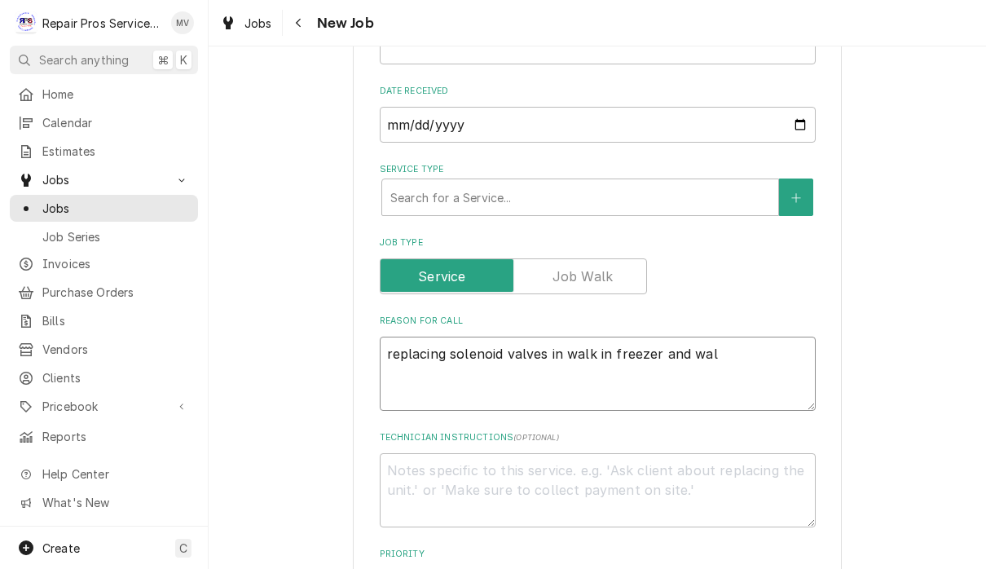
type textarea "replacing solenoid valves in walk in freezer and walk"
type textarea "x"
type textarea "replacing solenoid valves in walk in freezer and walk"
type textarea "x"
type textarea "replacing solenoid valves in walk in freezer and walk i"
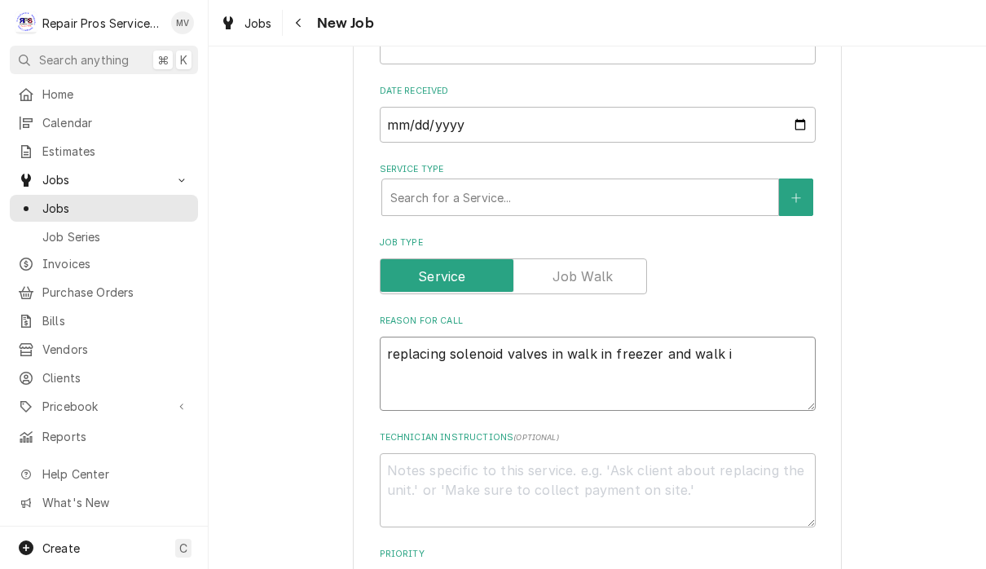
type textarea "x"
type textarea "replacing solenoid valves in walk in freezer and walk in"
type textarea "x"
type textarea "replacing solenoid valves in walk in freezer and walk in"
type textarea "x"
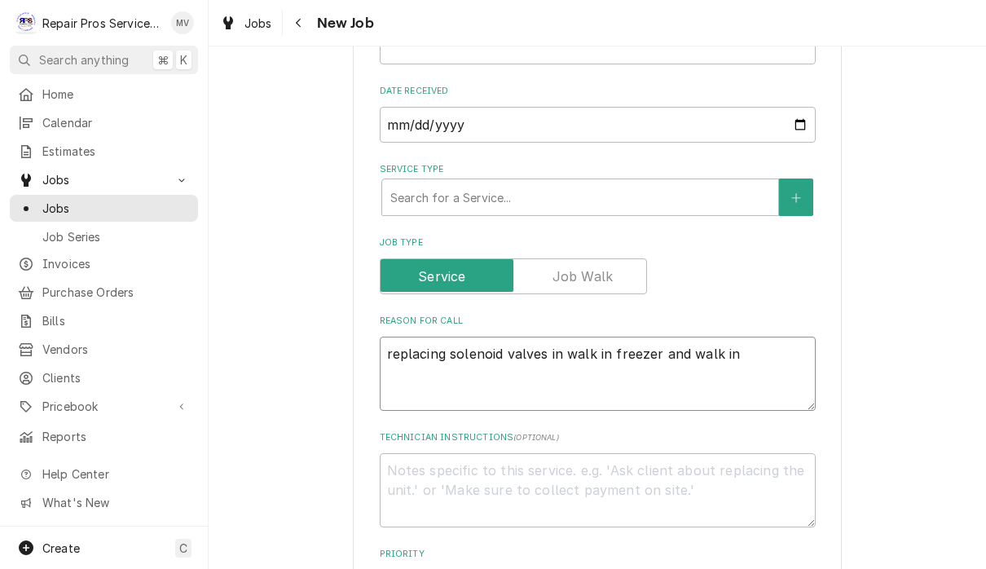
type textarea "replacing solenoid valves in walk in freezer and walk in c"
type textarea "x"
type textarea "replacing solenoid valves in walk in freezer and walk in co"
type textarea "x"
type textarea "replacing solenoid valves in walk in freezer and walk in coo"
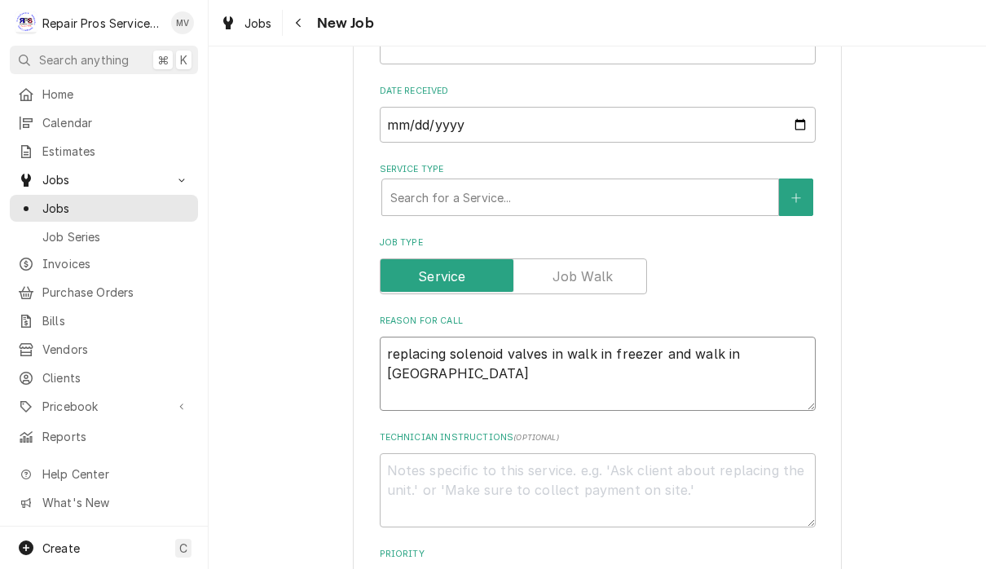
type textarea "x"
type textarea "replacing solenoid valves in walk in freezer and walk in cool"
type textarea "x"
type textarea "replacing solenoid valves in walk in freezer and walk in coole"
type textarea "x"
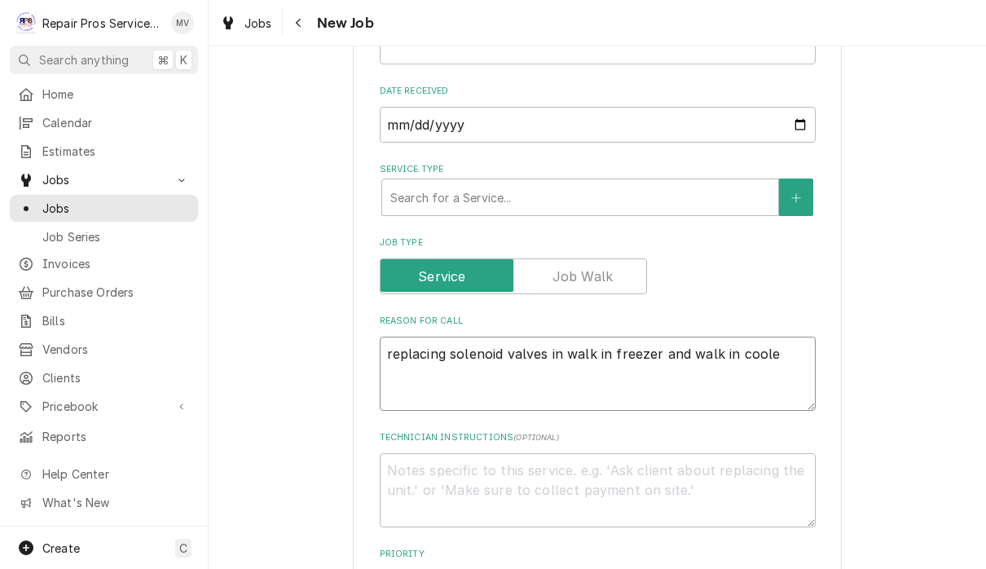
type textarea "replacing solenoid valves in walk in freezer and walk in cooler"
type textarea "x"
type textarea "replacing solenoid valves in walk in freezer and walk in cooler"
type textarea "x"
type textarea "replacing solenoid valves in walk in freezer and walk in cooler t"
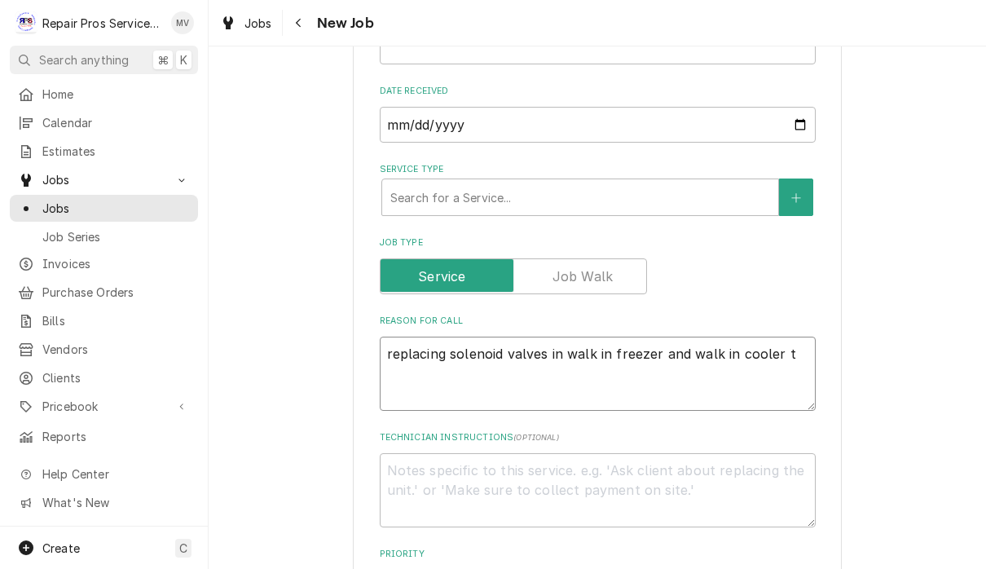
type textarea "x"
type textarea "replacing solenoid valves in walk in freezer and walk in cooler th"
type textarea "x"
type textarea "replacing solenoid valves in walk in freezer and walk in cooler tha"
type textarea "x"
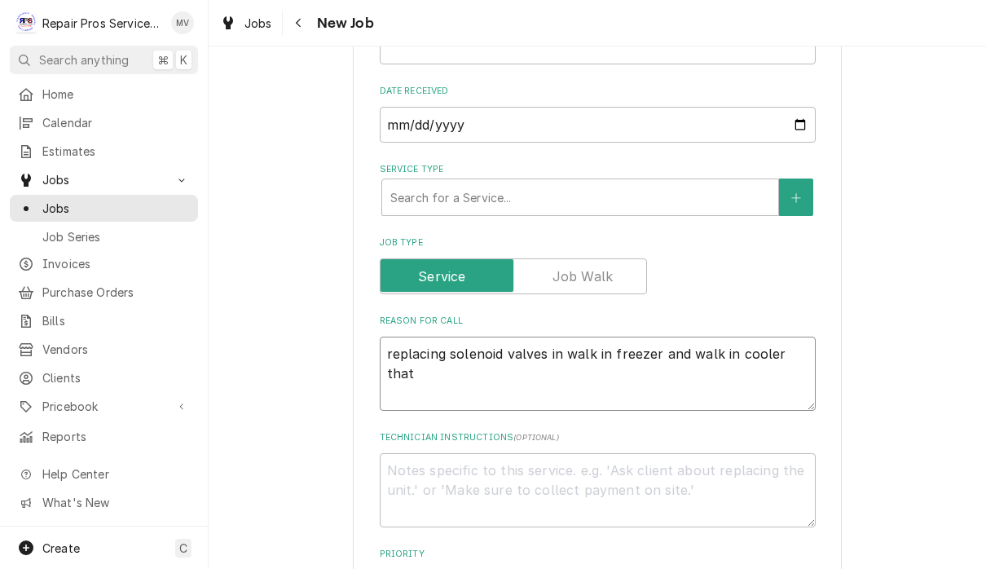
type textarea "replacing solenoid valves in walk in freezer and walk in cooler that"
type textarea "x"
type textarea "replacing solenoid valves in walk in freezer and walk in cooler that f"
type textarea "x"
type textarea "replacing solenoid valves in walk in freezer and walk in cooler that fa"
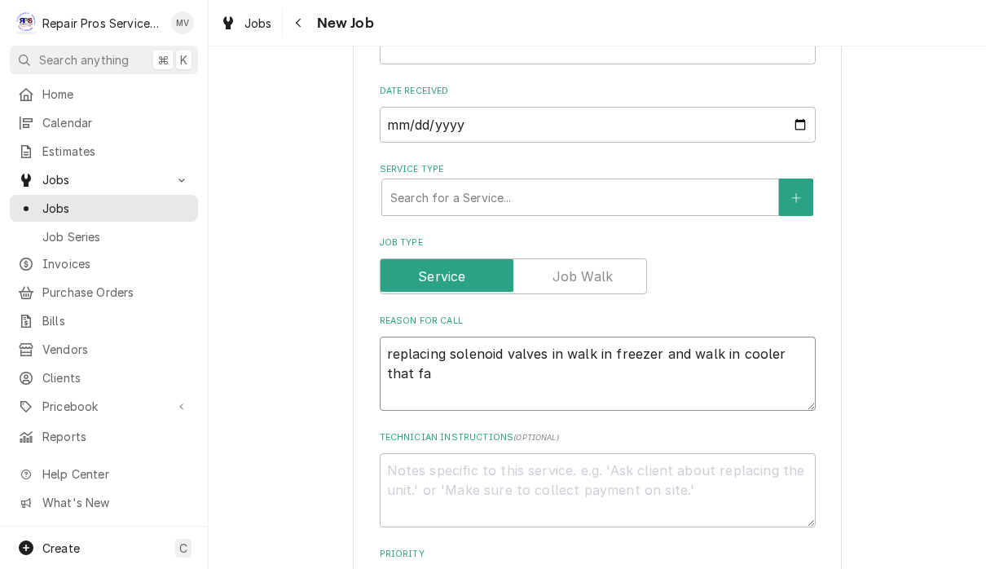
type textarea "x"
type textarea "replacing solenoid valves in walk in freezer and walk in cooler that fai"
type textarea "x"
type textarea "replacing solenoid valves in walk in freezer and walk in cooler that fail"
type textarea "x"
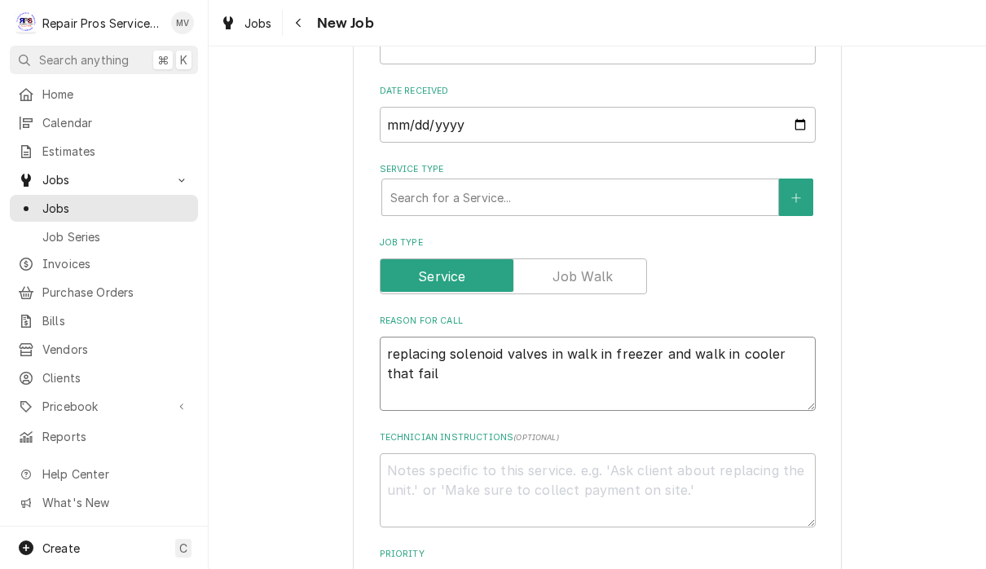
type textarea "replacing solenoid valves in walk in freezer and walk in cooler that faile"
type textarea "x"
type textarea "replacing solenoid valves in walk in freezer and walk in cooler that failed"
type textarea "x"
type textarea "replacing solenoid valves in walk in freezer and walk in cooler that failed"
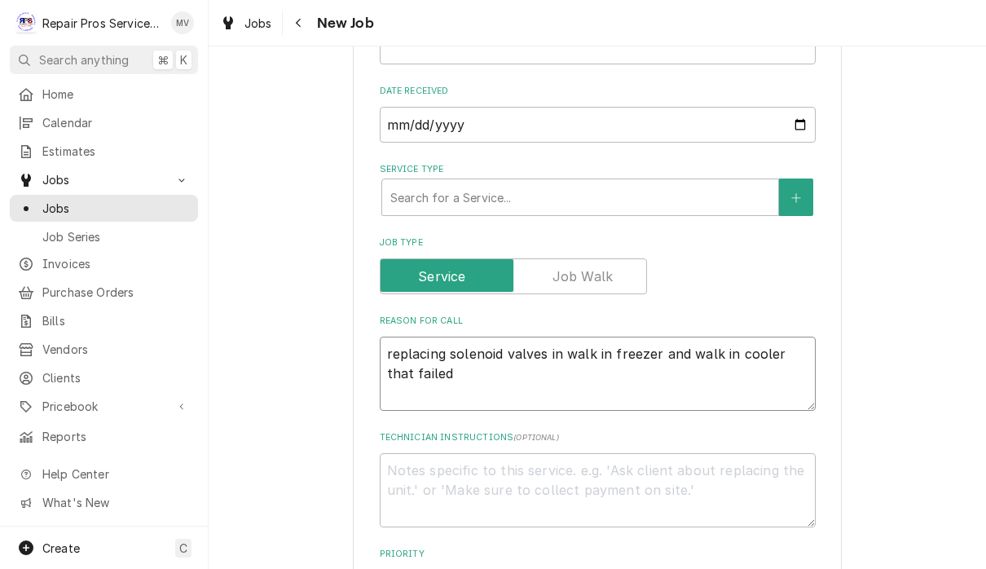
type textarea "x"
type textarea "replacing solenoid valves in walk in freezer and walk in cooler that failed o"
type textarea "x"
type textarea "replacing solenoid valves in walk in freezer and walk in cooler that failed on"
type textarea "x"
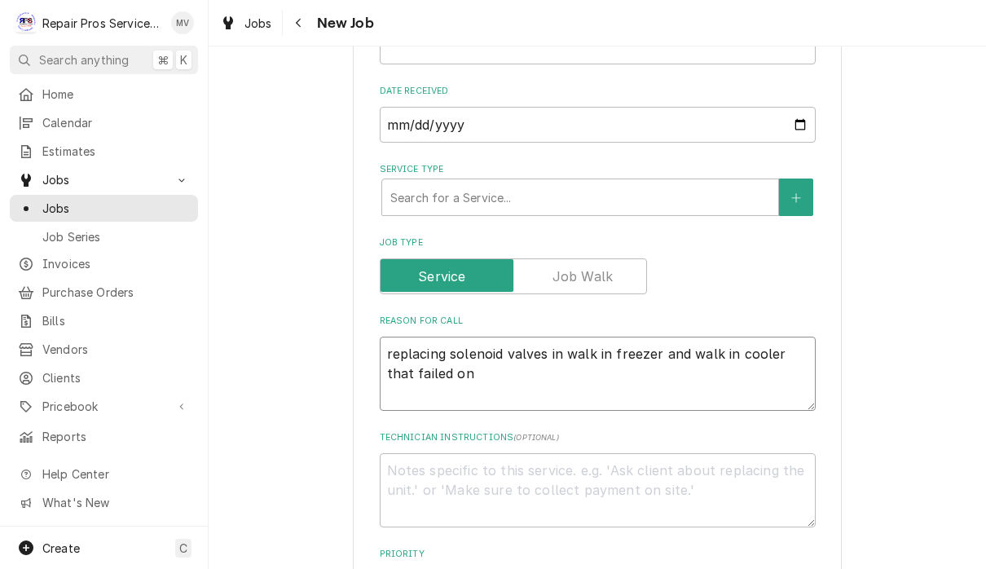
type textarea "replacing solenoid valves in walk in freezer and walk in cooler that failed on"
type textarea "x"
type textarea "replacing solenoid valves in walk in freezer and walk in cooler that failed on s"
type textarea "x"
type textarea "replacing solenoid valves in walk in freezer and walk in cooler that failed on …"
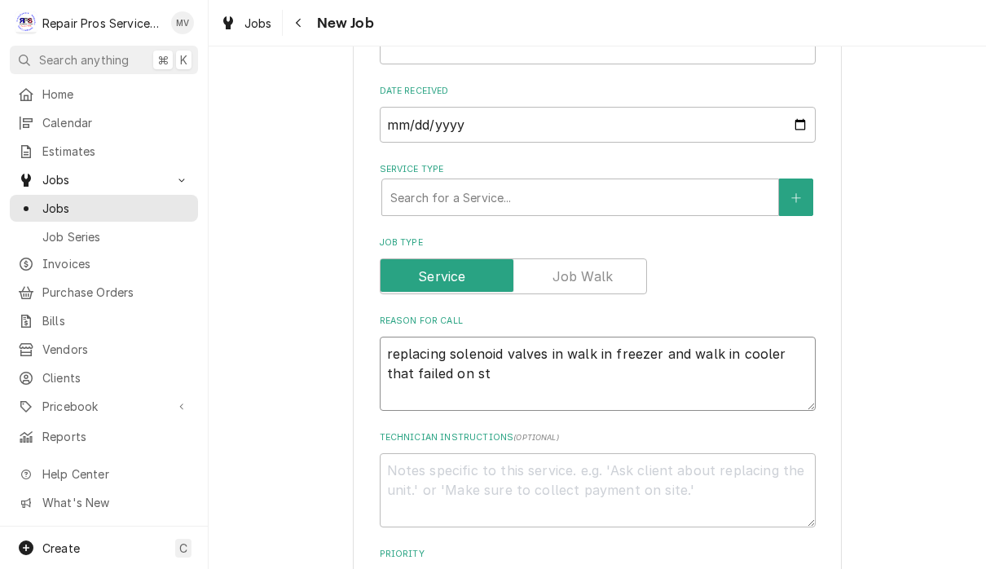
type textarea "x"
type textarea "replacing solenoid valves in walk in freezer and walk in cooler that failed on …"
type textarea "x"
type textarea "replacing solenoid valves in walk in freezer and walk in cooler that failed on …"
type textarea "x"
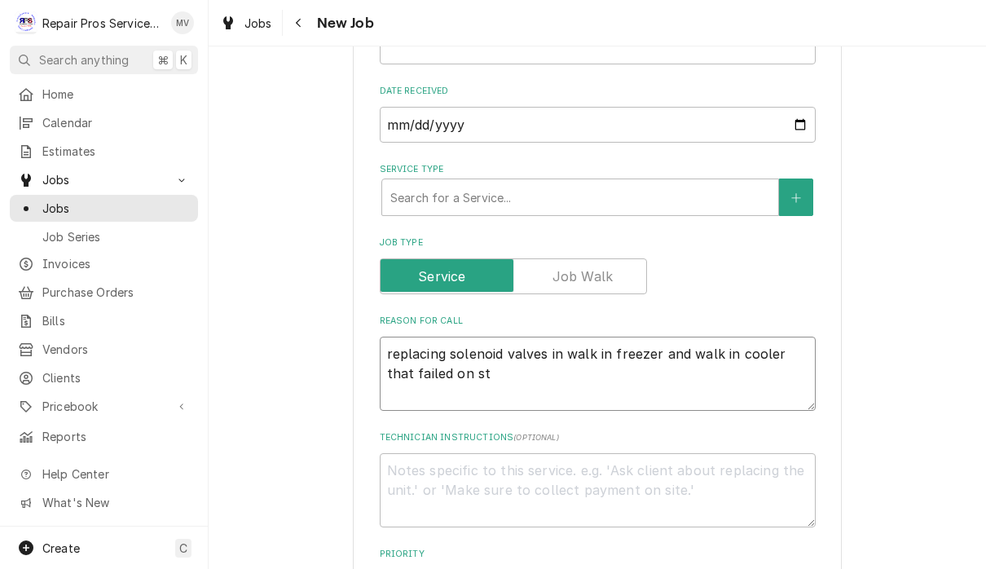
type textarea "replacing solenoid valves in walk in freezer and walk in cooler that failed on …"
type textarea "x"
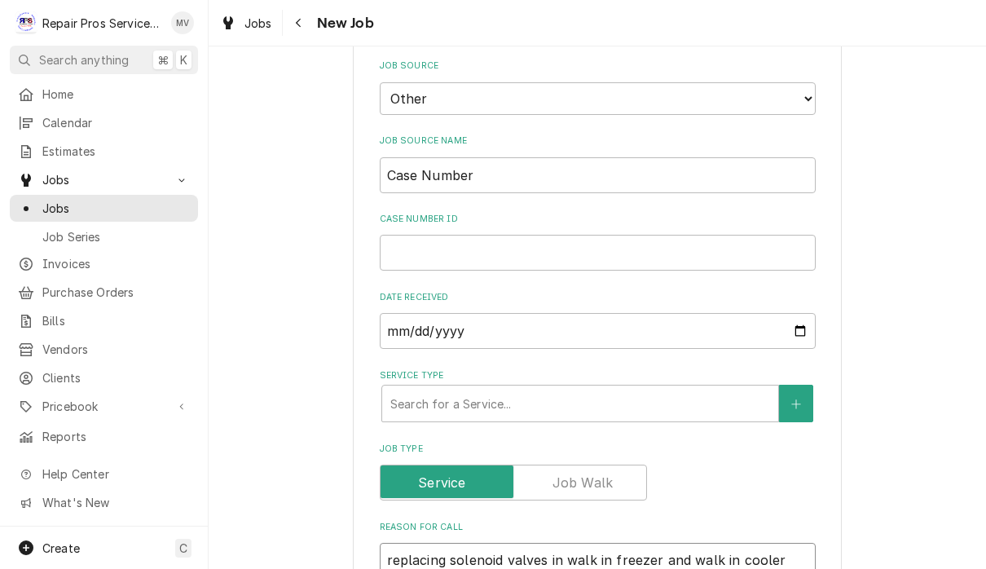
scroll to position [363, 0]
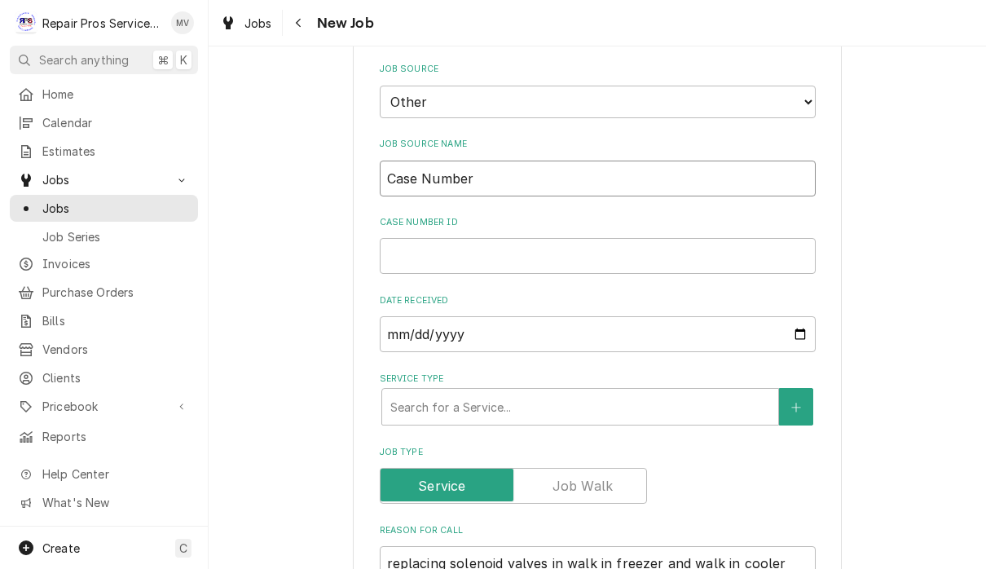
click at [565, 166] on input "Case Number" at bounding box center [598, 178] width 436 height 36
click at [595, 243] on input "Case # ID" at bounding box center [598, 256] width 436 height 36
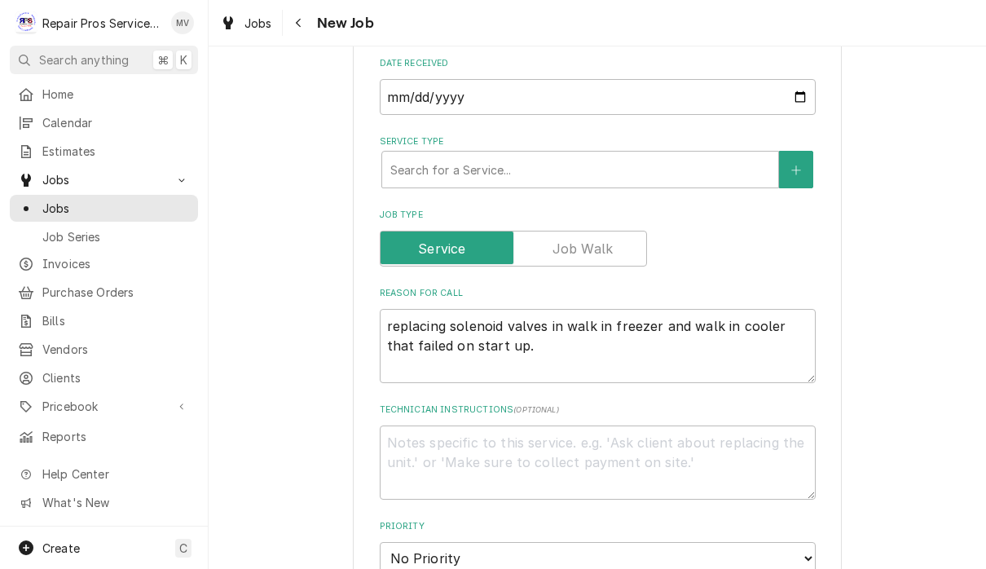
scroll to position [608, 0]
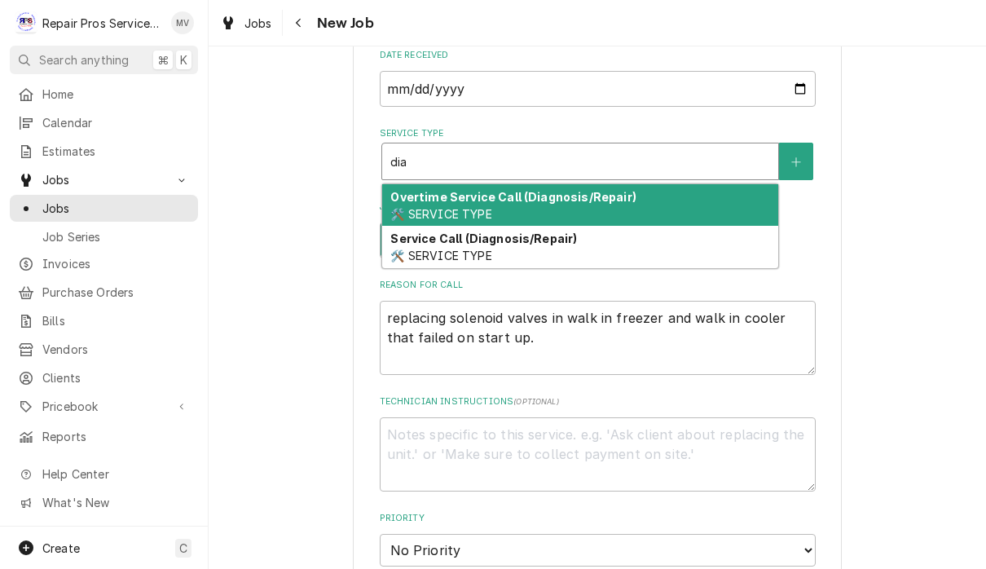
click at [678, 244] on div "Service Call (Diagnosis/Repair) 🛠️ SERVICE TYPE" at bounding box center [580, 247] width 396 height 42
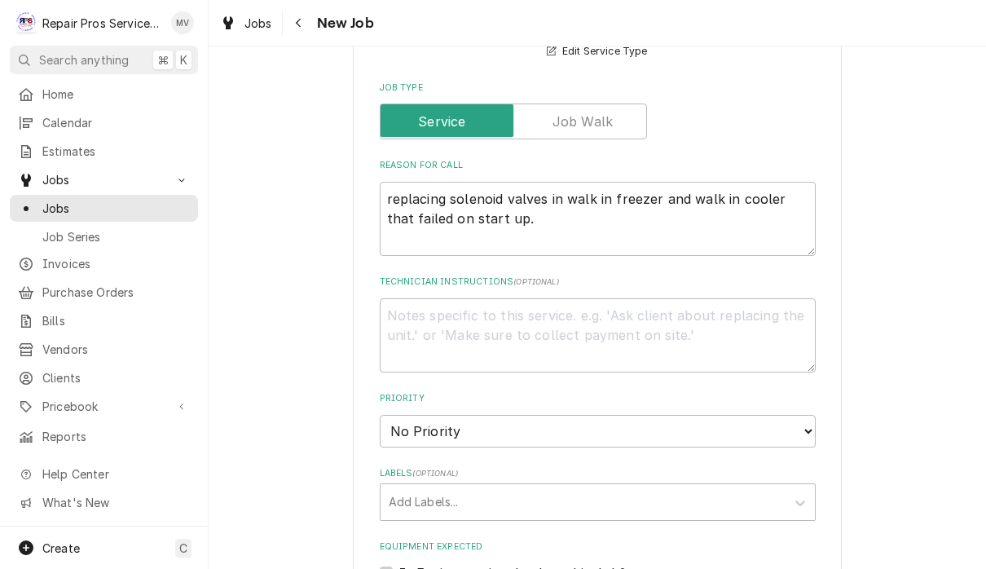
scroll to position [754, 0]
click at [455, 199] on textarea "replacing solenoid valves in walk in freezer and walk in cooler that failed on …" at bounding box center [598, 219] width 436 height 74
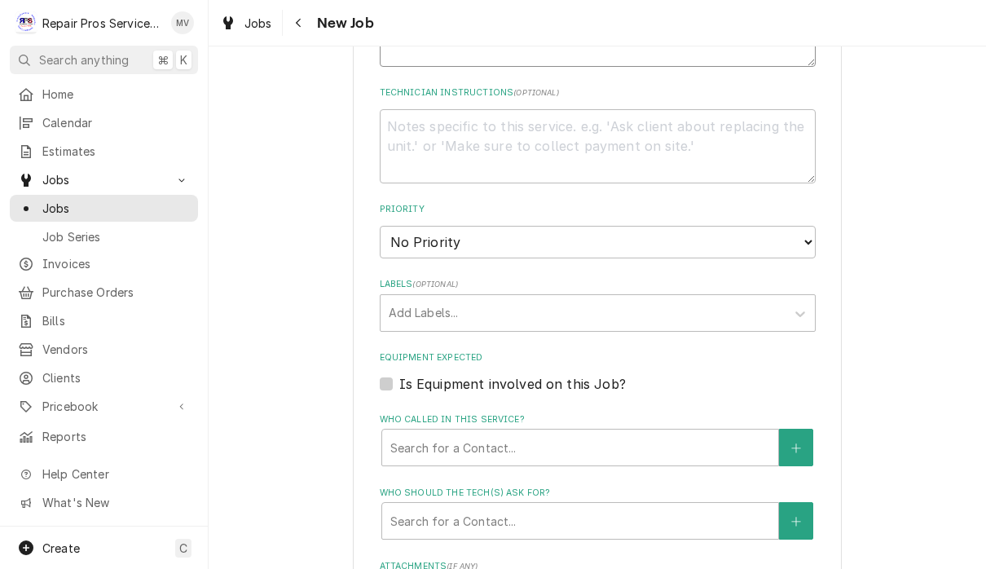
scroll to position [957, 0]
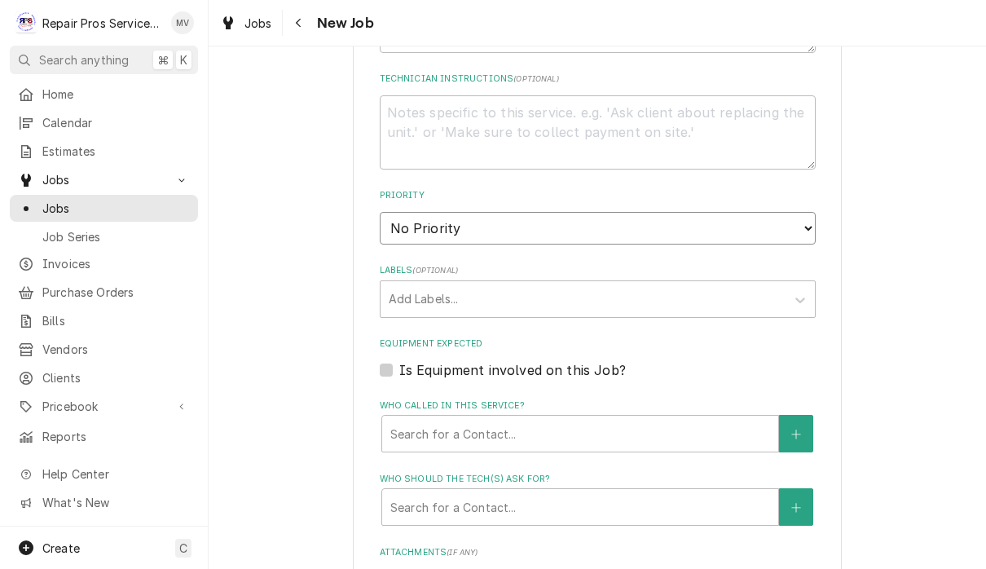
click at [776, 212] on select "No Priority Urgent High Medium Low" at bounding box center [598, 228] width 436 height 33
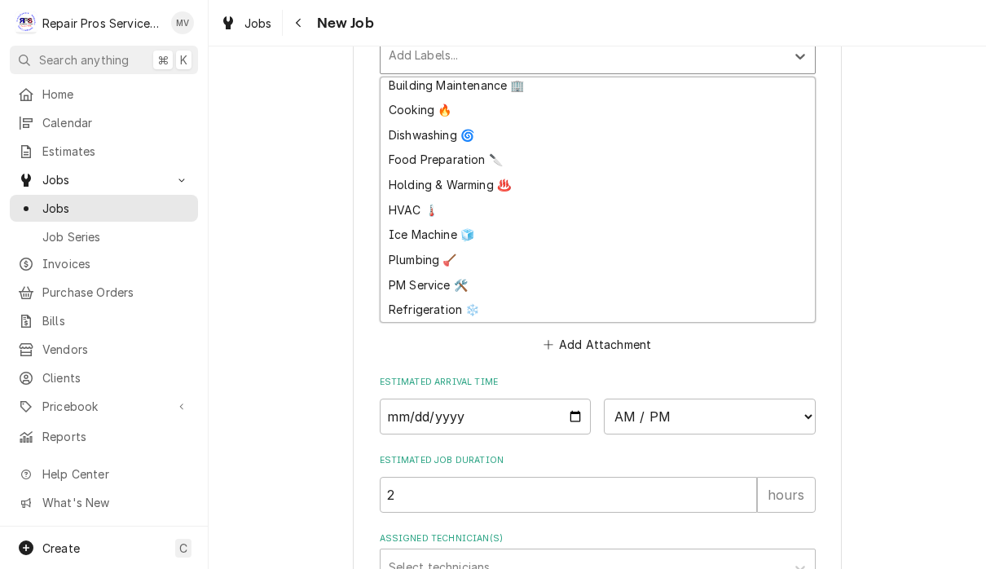
scroll to position [1202, 0]
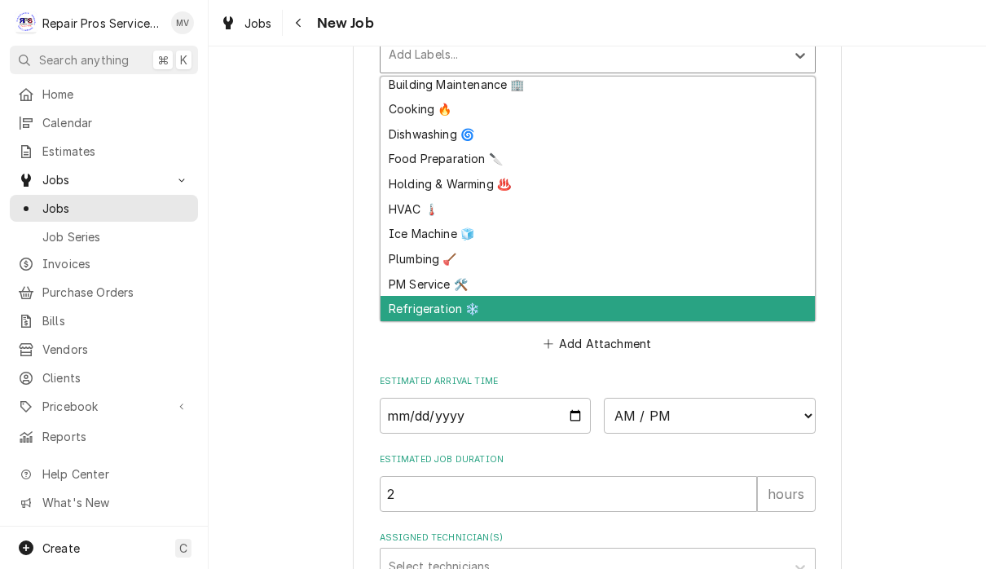
click at [437, 296] on div "Refrigeration ❄️" at bounding box center [597, 308] width 434 height 25
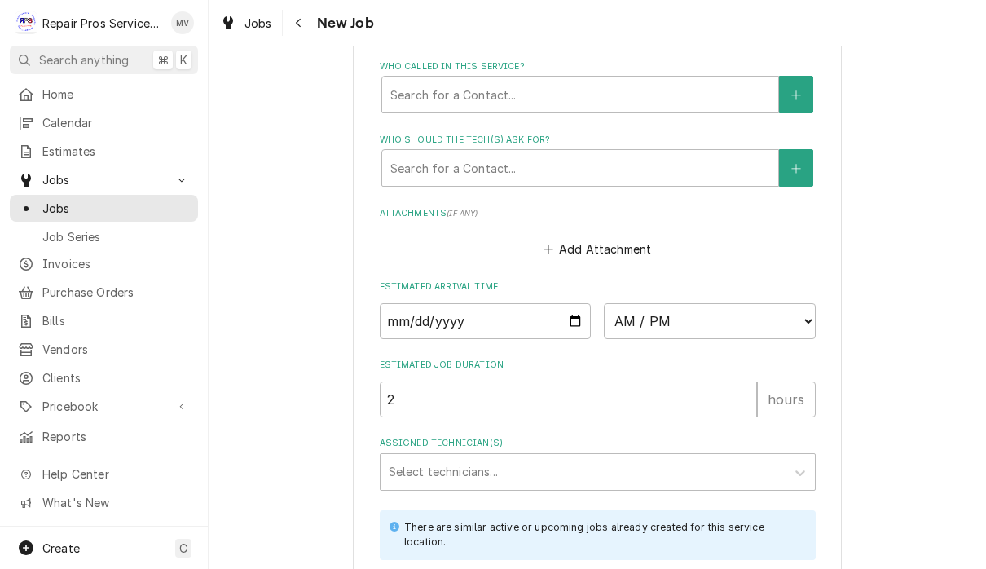
scroll to position [1333, 0]
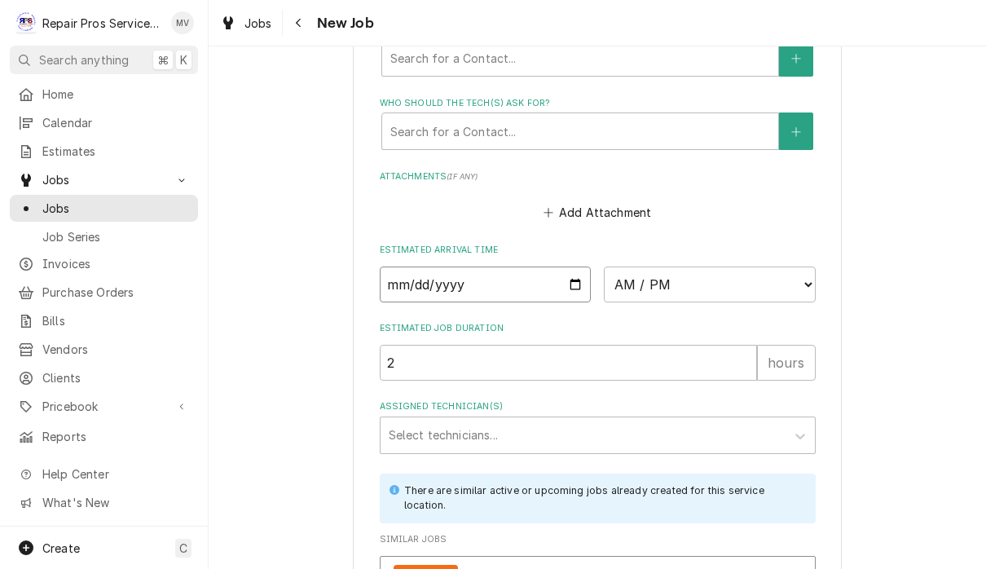
click at [477, 266] on input "Date" at bounding box center [486, 284] width 212 height 36
click at [618, 266] on select "AM / PM 6:00 AM 6:15 AM 6:30 AM 6:45 AM 7:00 AM 7:15 AM 7:30 AM 7:45 AM 8:00 AM…" at bounding box center [710, 284] width 212 height 36
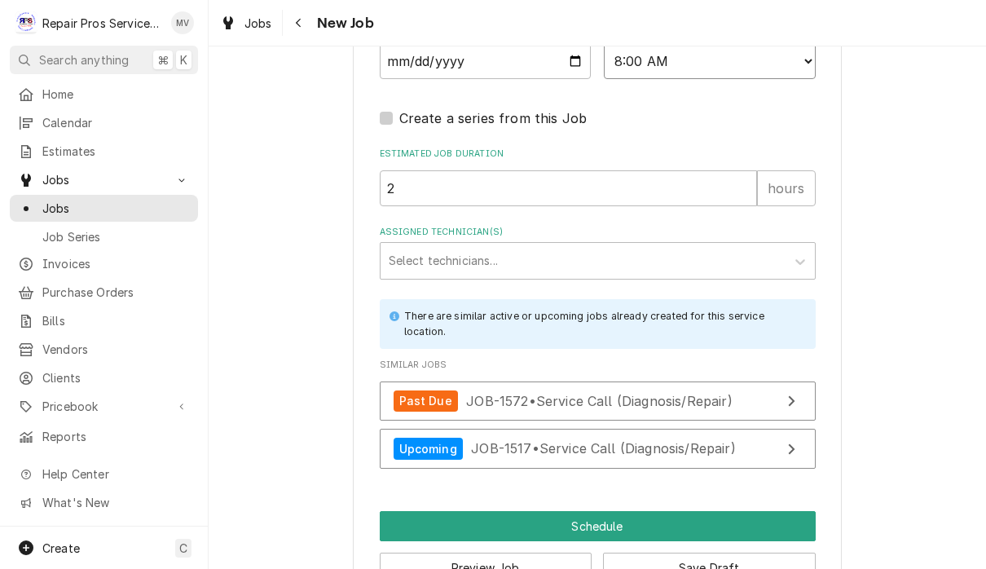
scroll to position [1567, 0]
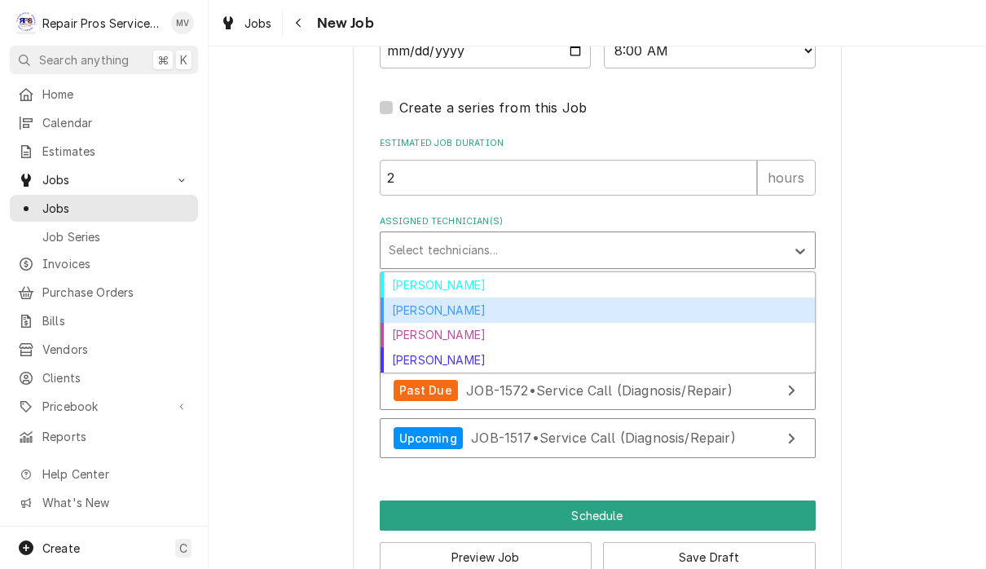
click at [433, 297] on div "Caleb Kvale" at bounding box center [597, 309] width 434 height 25
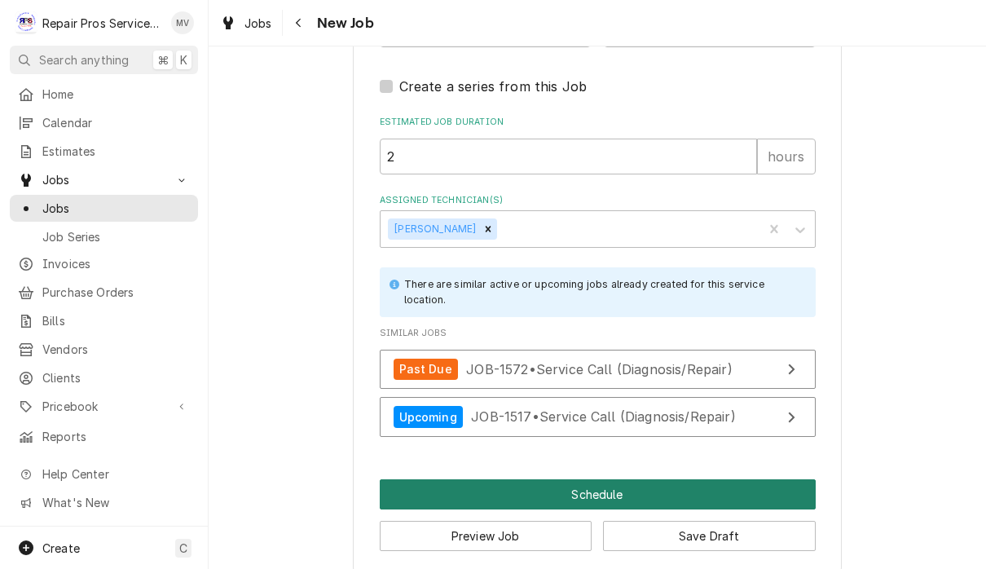
click at [682, 479] on button "Schedule" at bounding box center [598, 494] width 436 height 30
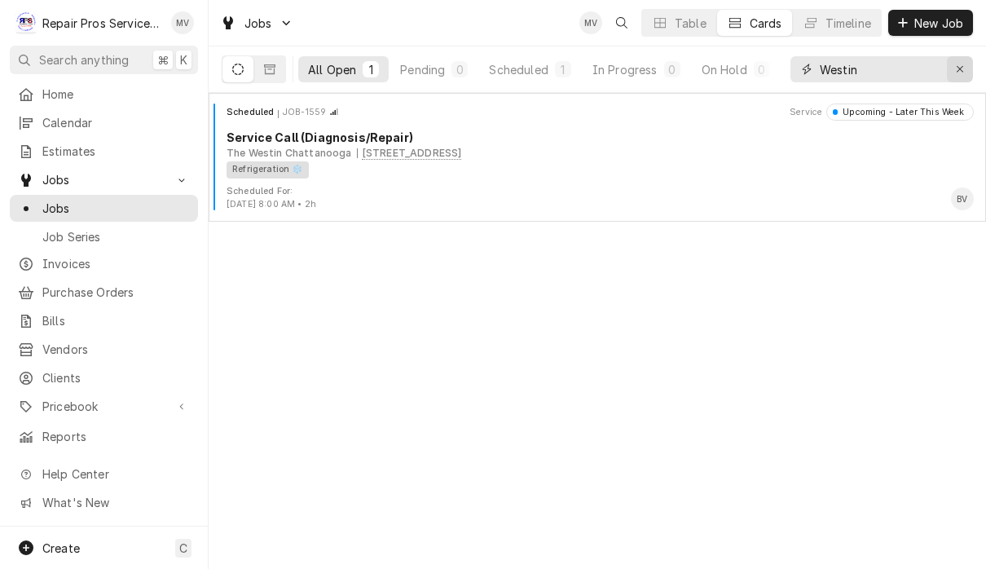
click at [963, 73] on icon "Erase input" at bounding box center [960, 69] width 9 height 11
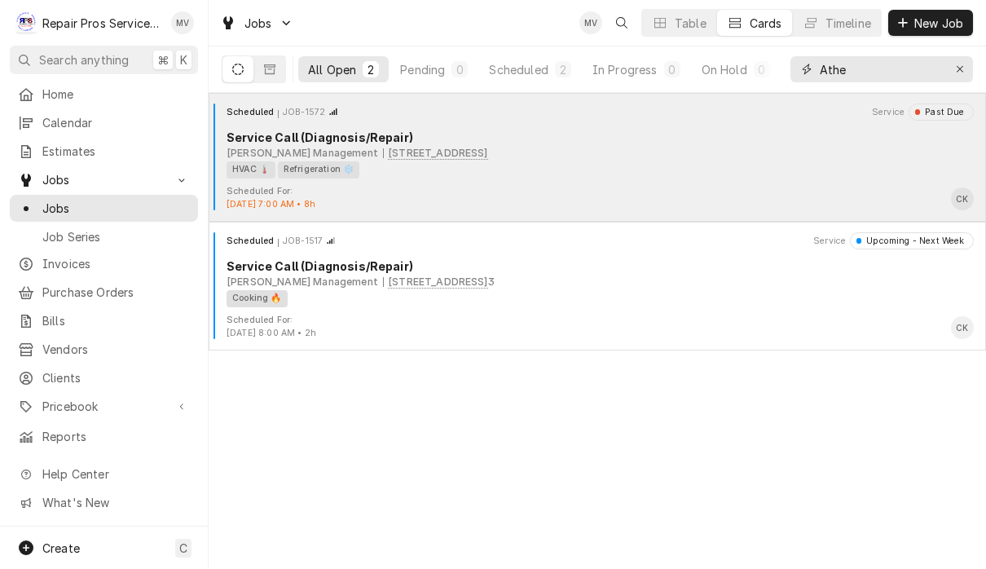
type input "Athe"
click at [645, 175] on div "HVAC 🌡️ Refrigeration ❄️" at bounding box center [594, 169] width 736 height 17
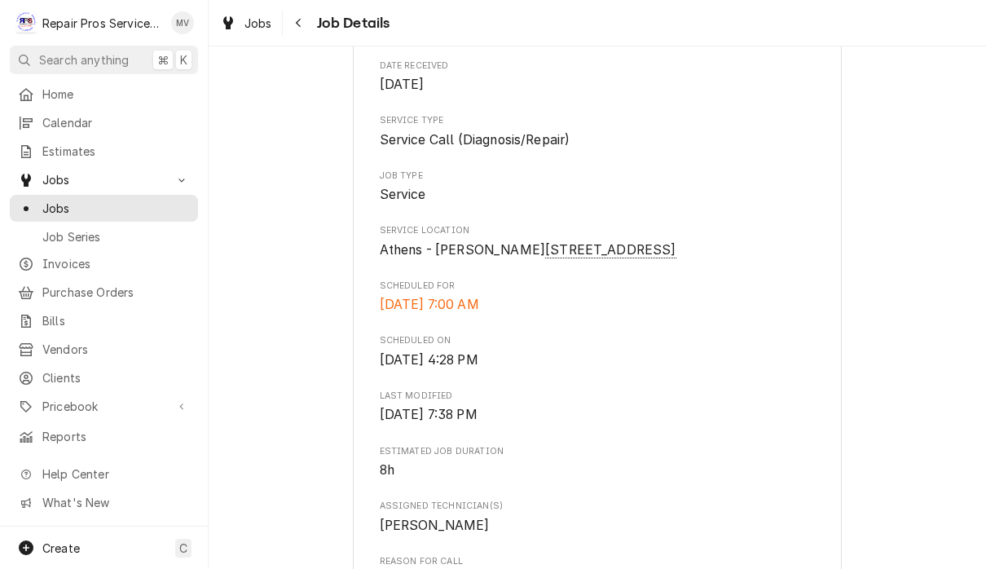
scroll to position [194, 0]
